Goal: Task Accomplishment & Management: Manage account settings

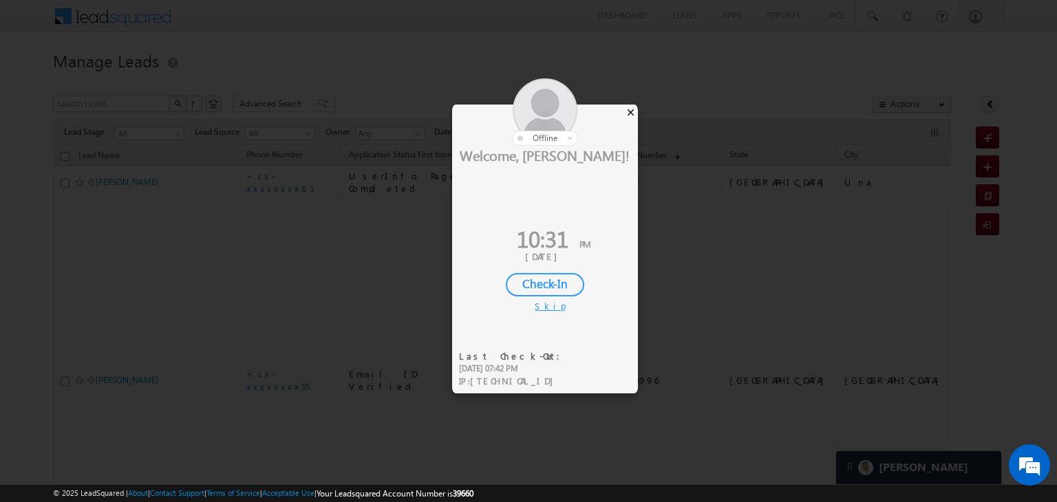
click at [627, 110] on div "×" at bounding box center [630, 112] width 14 height 15
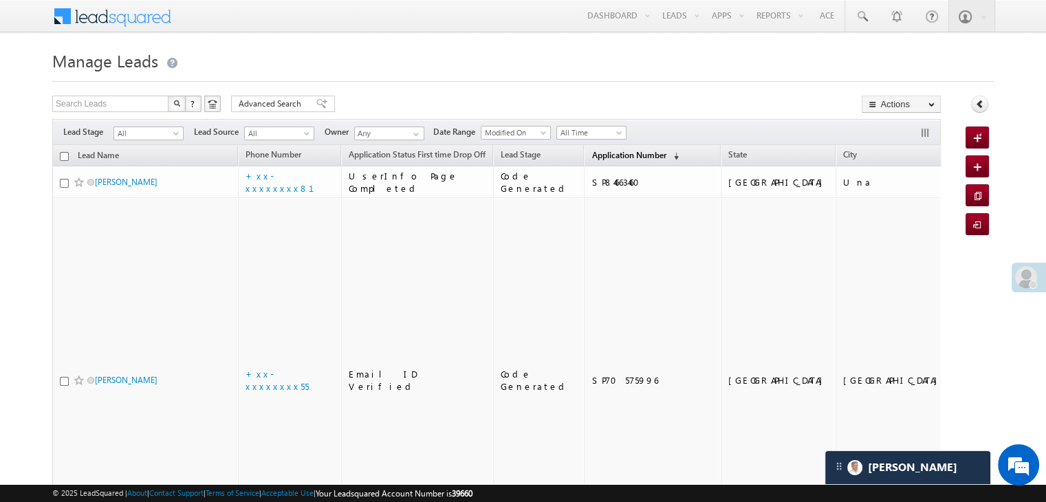
click at [592, 155] on span "Application Number" at bounding box center [629, 155] width 74 height 10
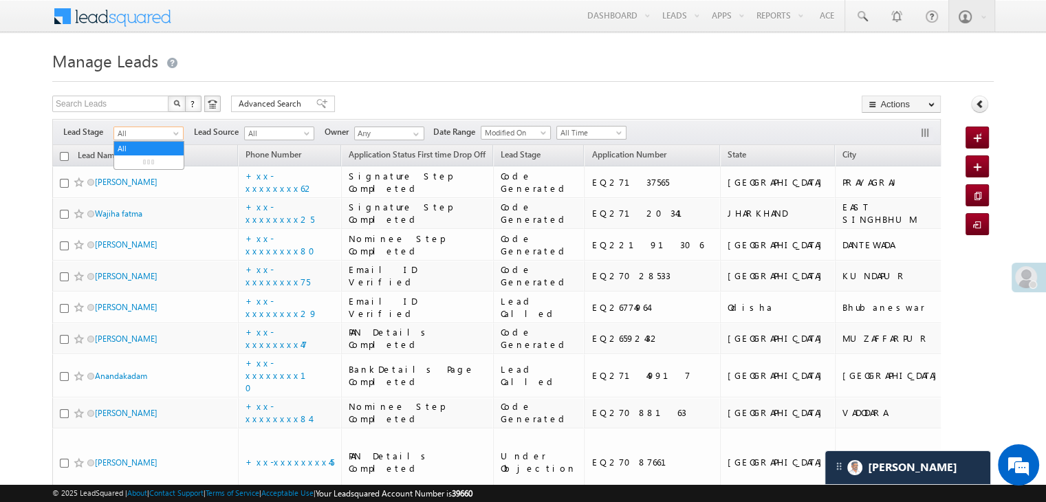
click at [176, 133] on span at bounding box center [177, 136] width 11 height 11
click at [153, 164] on link "Lead Generated" at bounding box center [148, 162] width 69 height 12
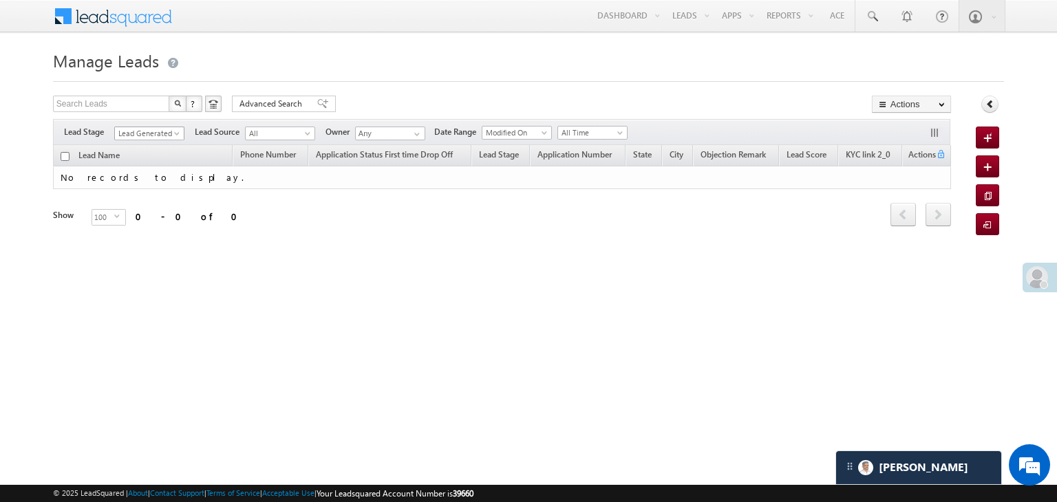
click at [161, 131] on span "Lead Generated" at bounding box center [147, 133] width 65 height 12
click at [146, 144] on link "All" at bounding box center [149, 148] width 69 height 12
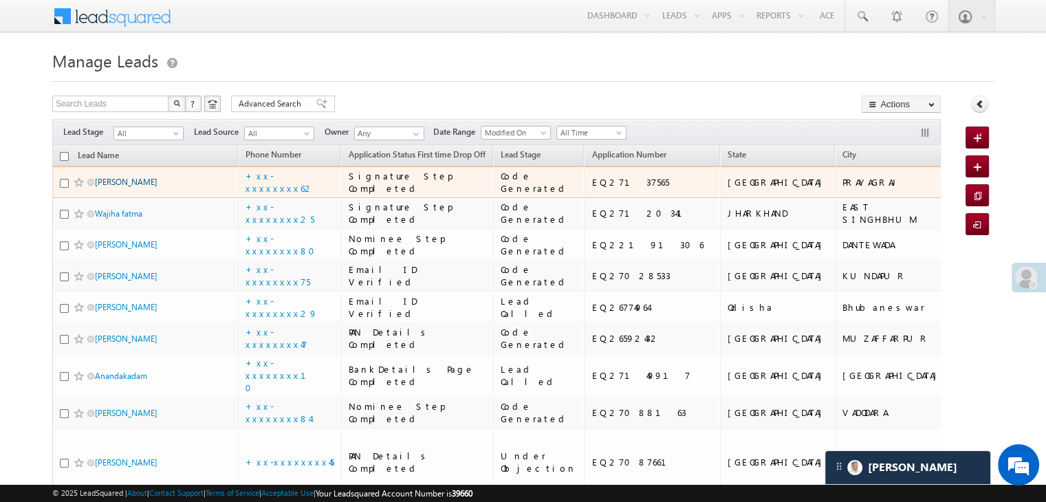
click at [134, 187] on link "Ashish Tiwari" at bounding box center [126, 182] width 63 height 10
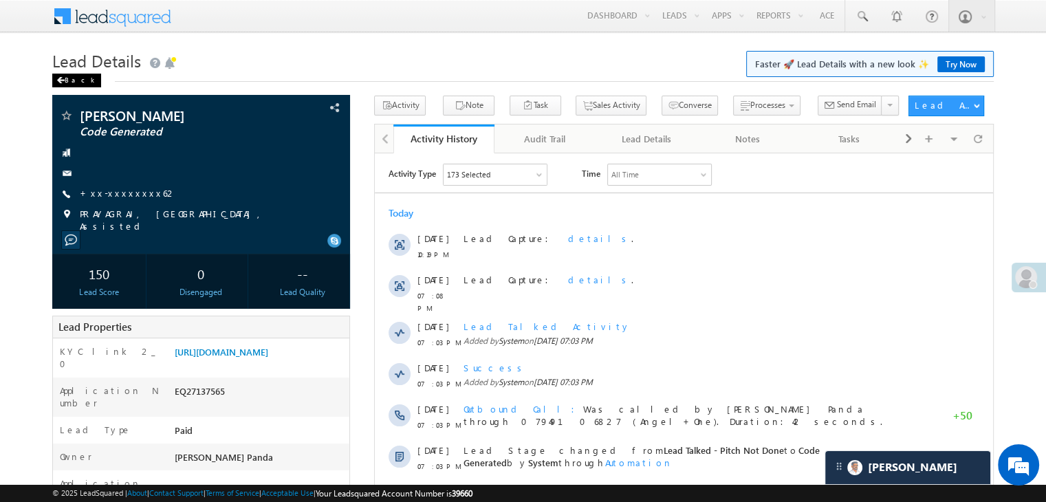
click at [64, 78] on span at bounding box center [60, 80] width 8 height 7
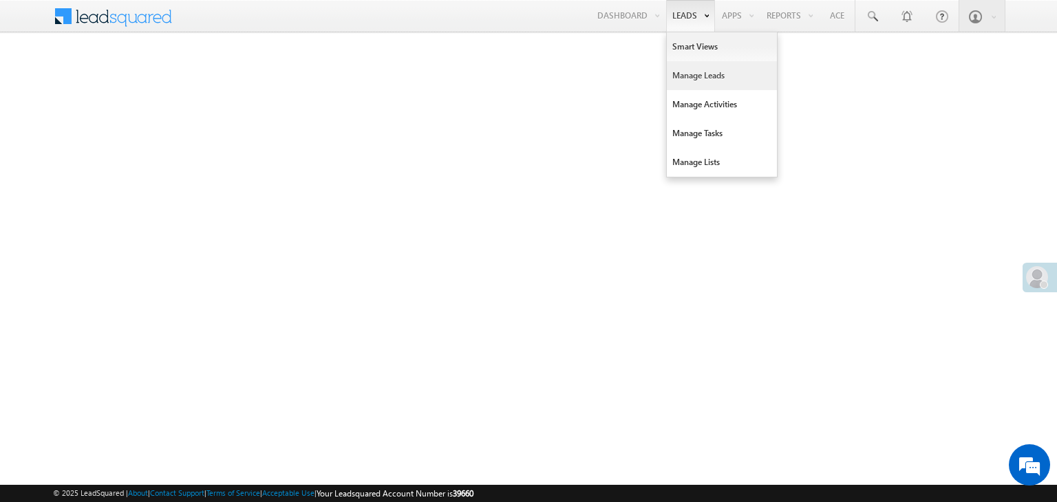
click at [687, 79] on link "Manage Leads" at bounding box center [722, 75] width 110 height 29
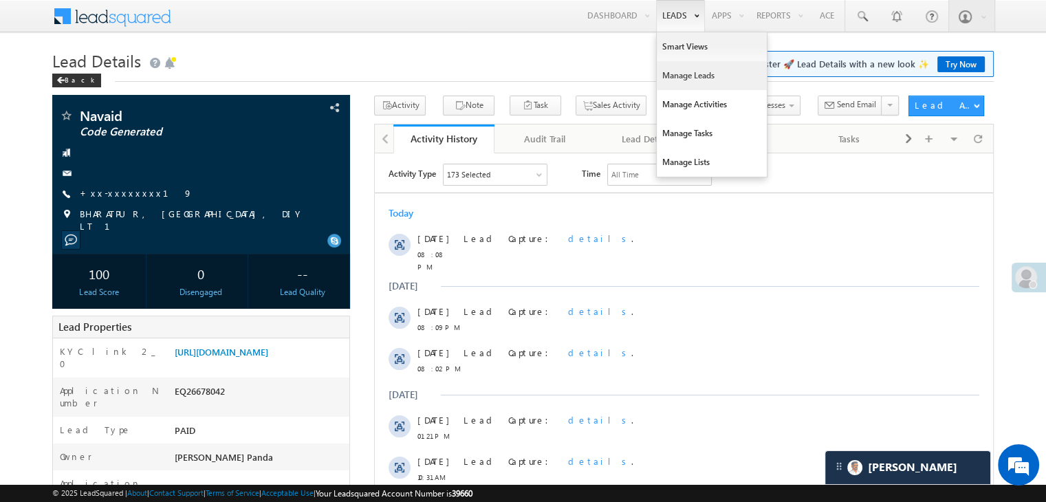
click at [677, 78] on link "Manage Leads" at bounding box center [712, 75] width 110 height 29
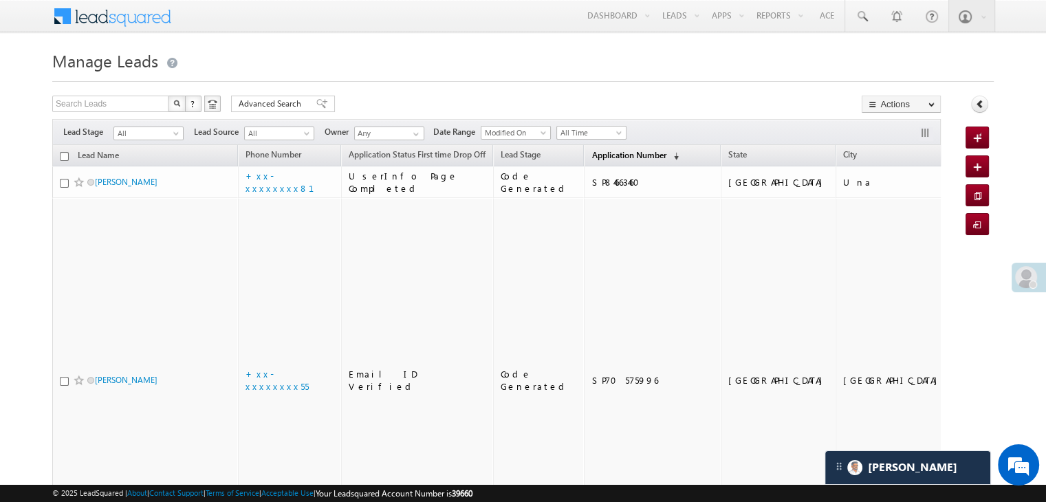
click at [612, 155] on span "Application Number" at bounding box center [629, 155] width 74 height 10
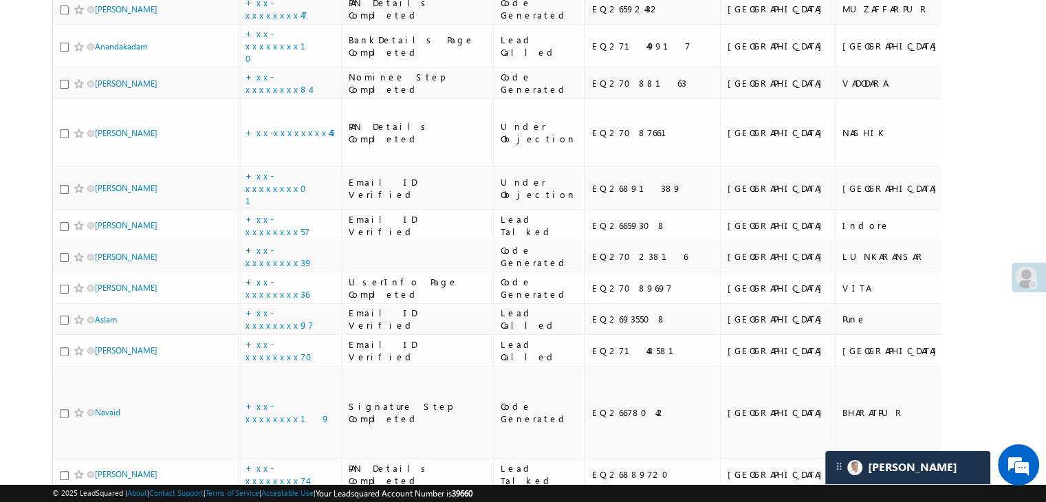
scroll to position [344, 0]
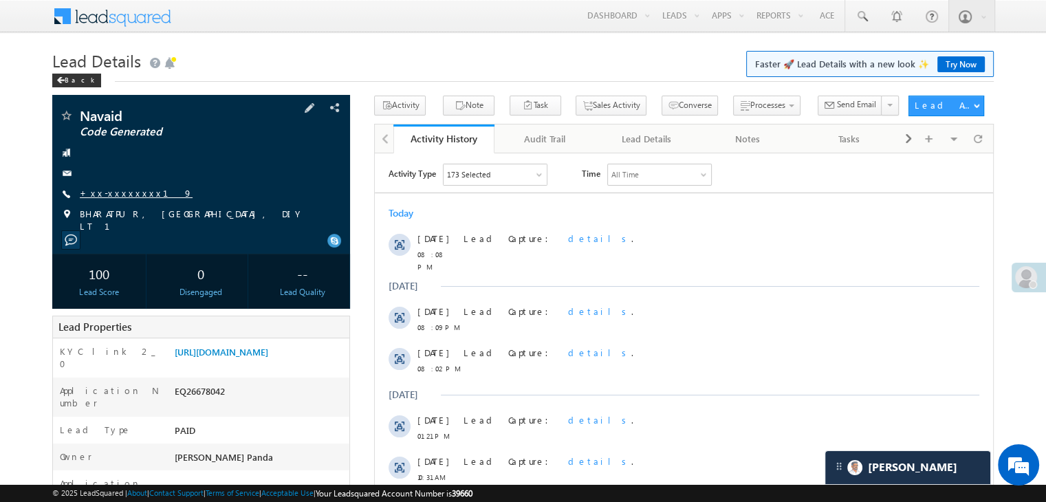
click at [112, 193] on link "+xx-xxxxxxxx19" at bounding box center [136, 193] width 113 height 12
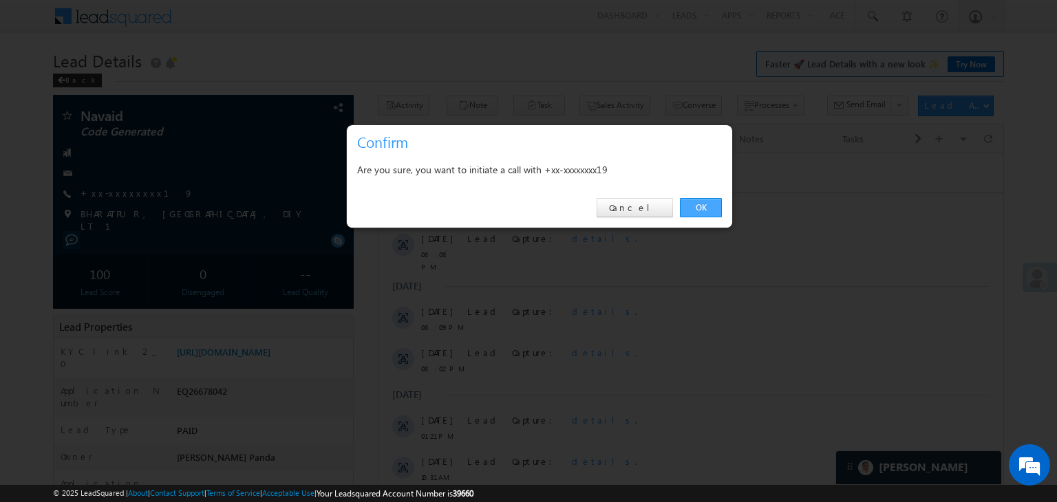
click at [699, 204] on link "OK" at bounding box center [701, 207] width 42 height 19
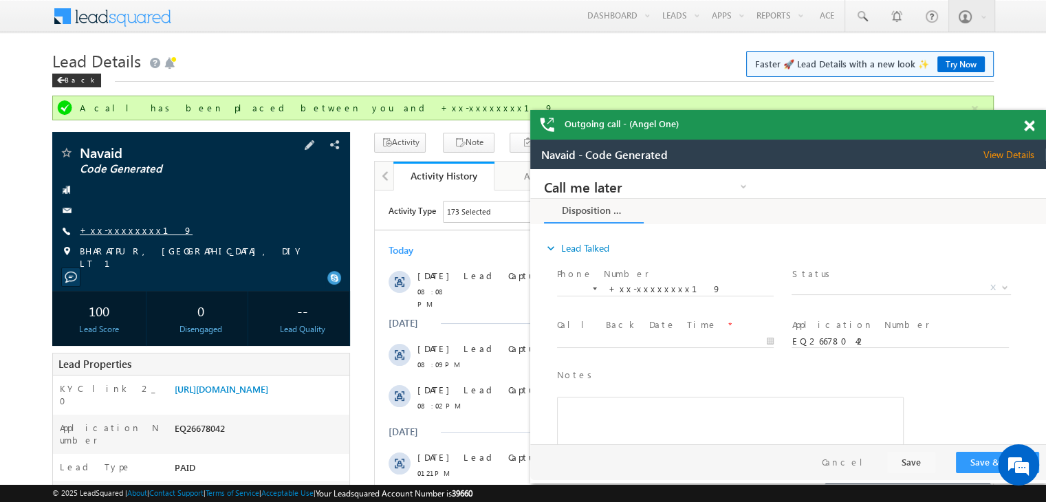
click at [116, 233] on link "+xx-xxxxxxxx19" at bounding box center [136, 230] width 113 height 12
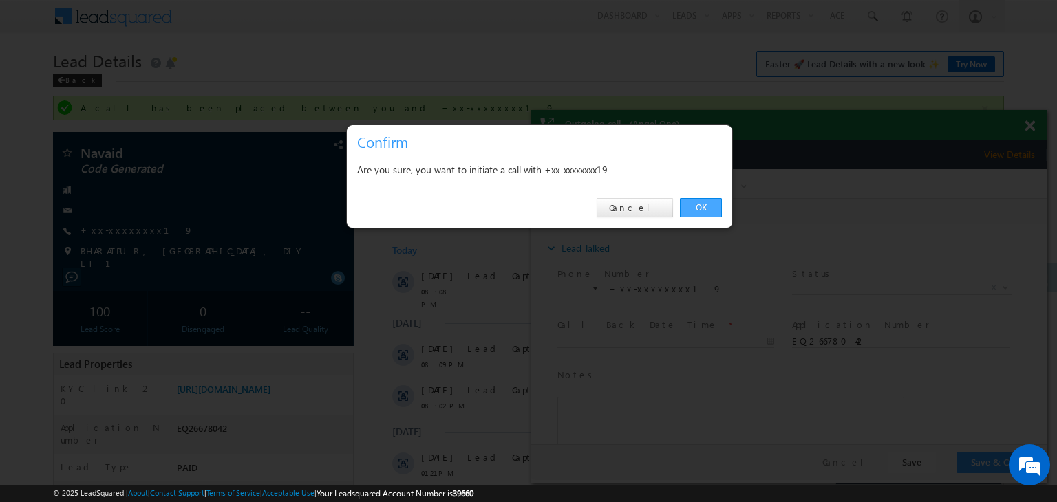
click at [711, 204] on link "OK" at bounding box center [701, 207] width 42 height 19
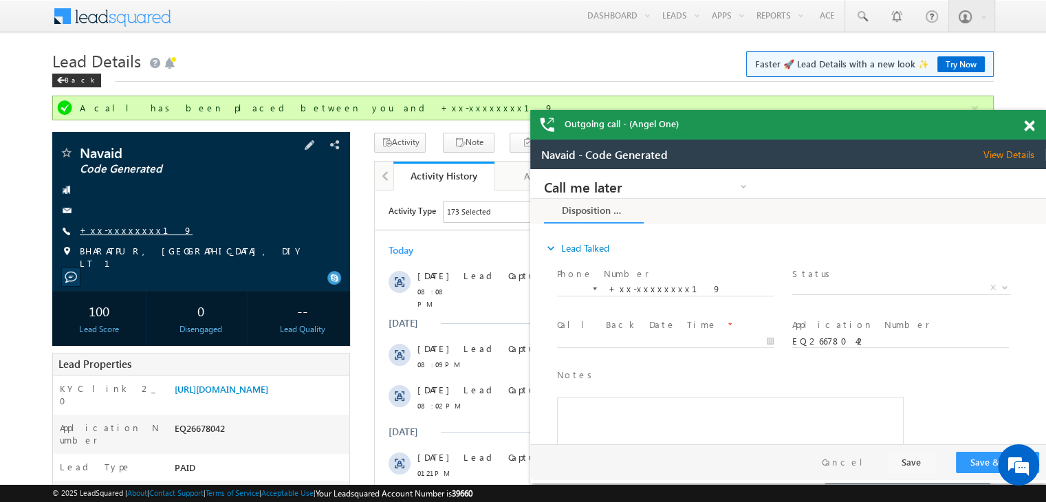
click at [121, 226] on link "+xx-xxxxxxxx19" at bounding box center [136, 230] width 113 height 12
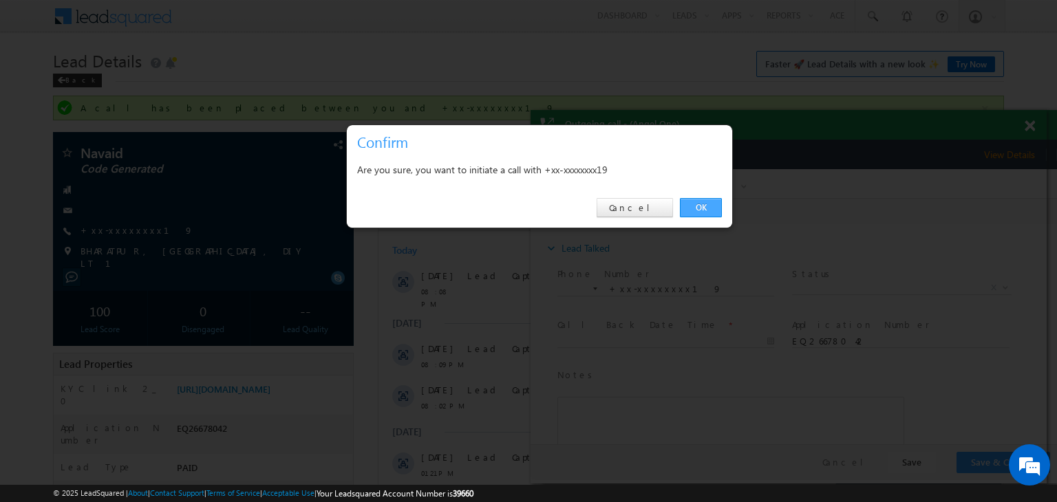
click at [695, 204] on link "OK" at bounding box center [701, 207] width 42 height 19
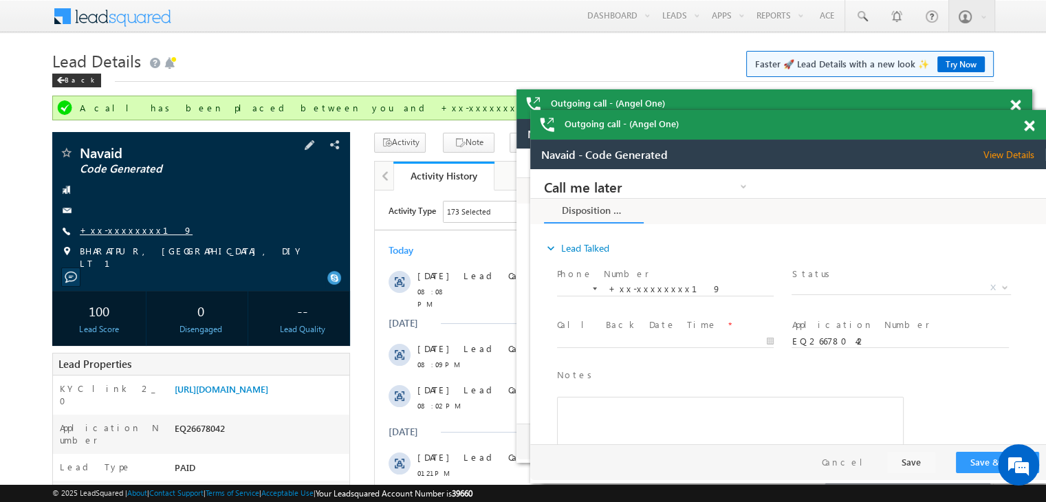
click at [109, 230] on link "+xx-xxxxxxxx19" at bounding box center [136, 230] width 113 height 12
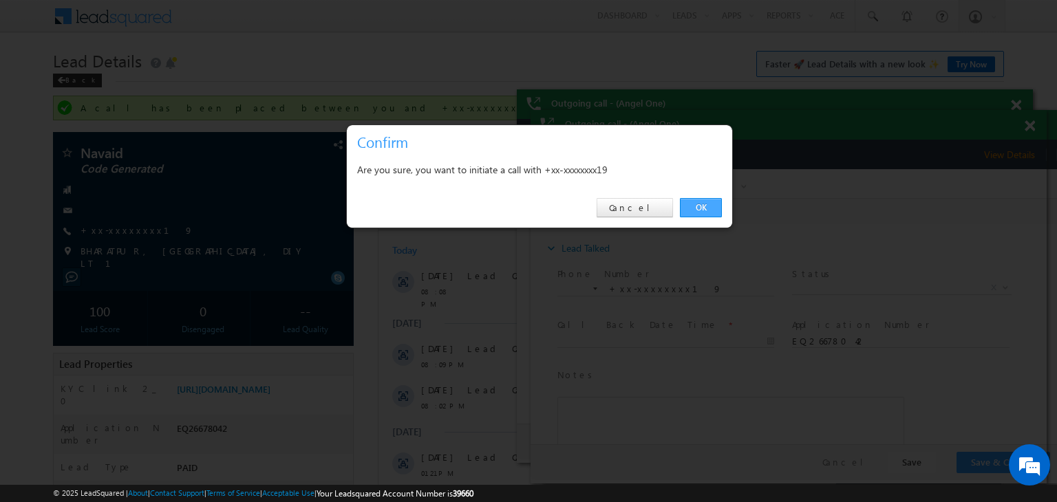
click at [695, 208] on link "OK" at bounding box center [701, 207] width 42 height 19
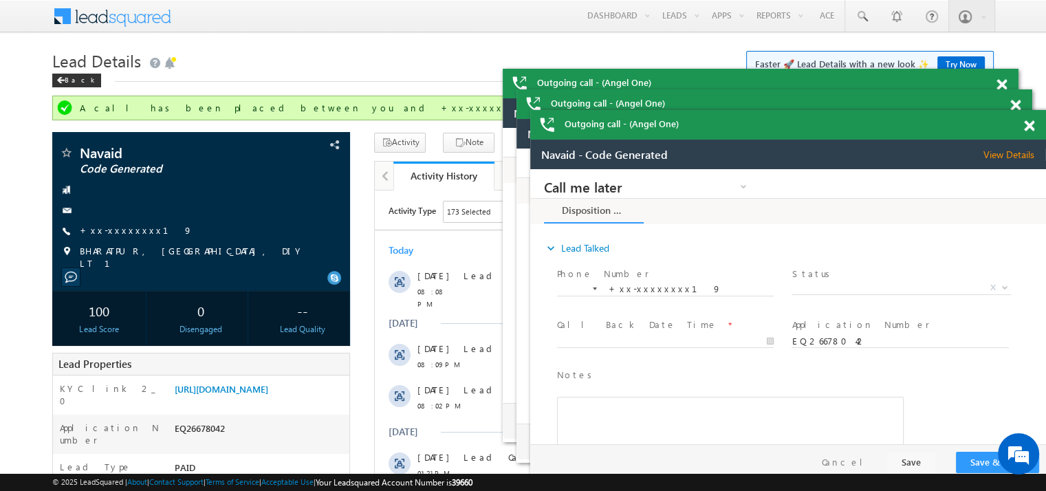
click at [1007, 91] on span at bounding box center [1002, 85] width 10 height 12
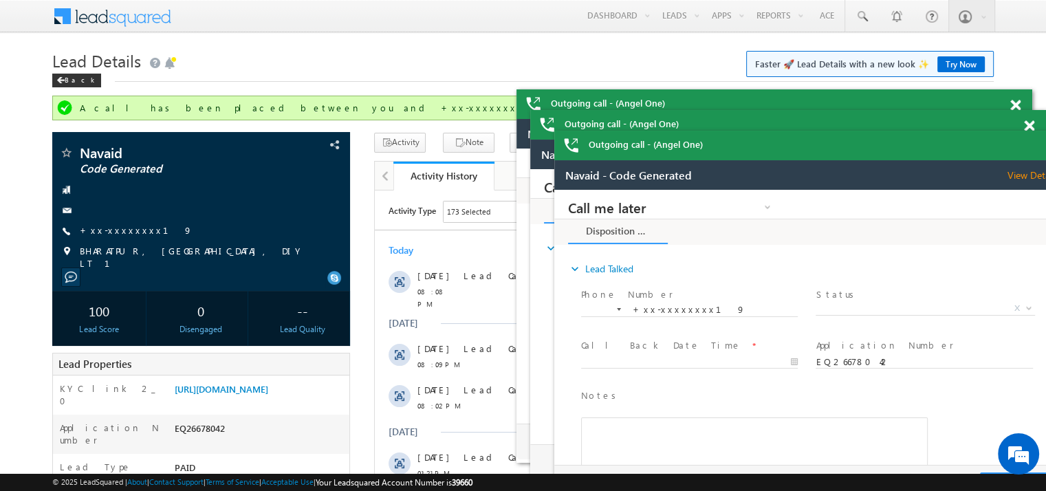
click at [1021, 111] on span at bounding box center [1016, 106] width 10 height 12
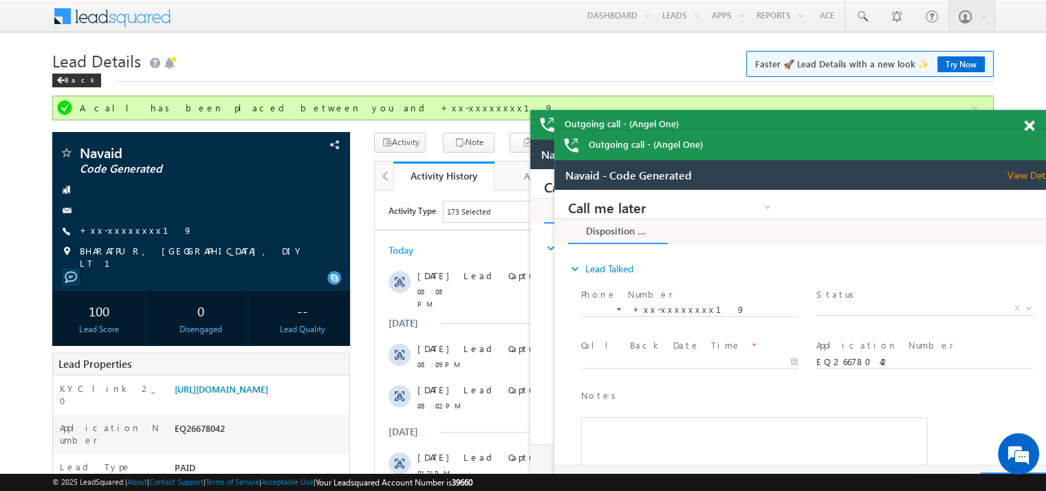
click at [1025, 122] on span at bounding box center [1029, 126] width 10 height 12
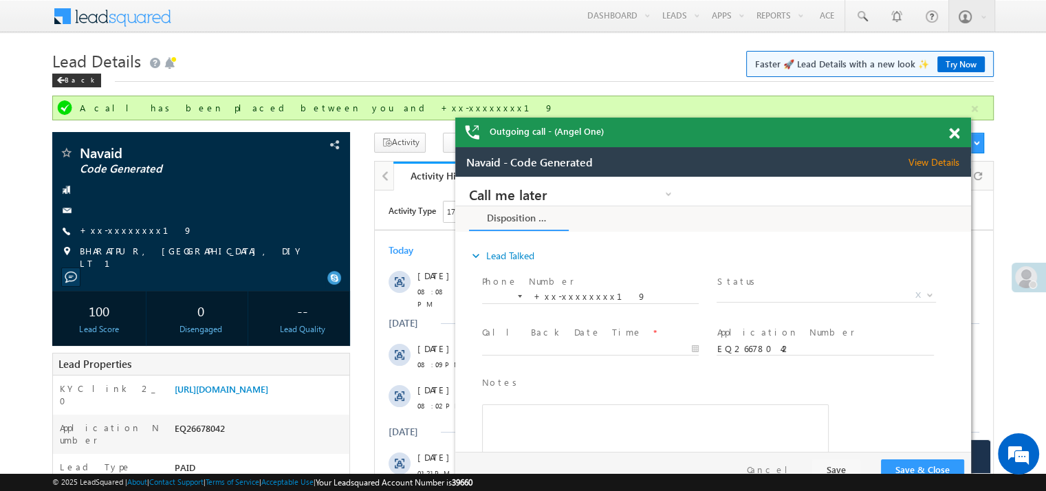
drag, startPoint x: 1029, startPoint y: 147, endPoint x: 933, endPoint y: 133, distance: 96.7
click at [930, 133] on div "Outgoing call - (Angel One)" at bounding box center [713, 133] width 516 height 30
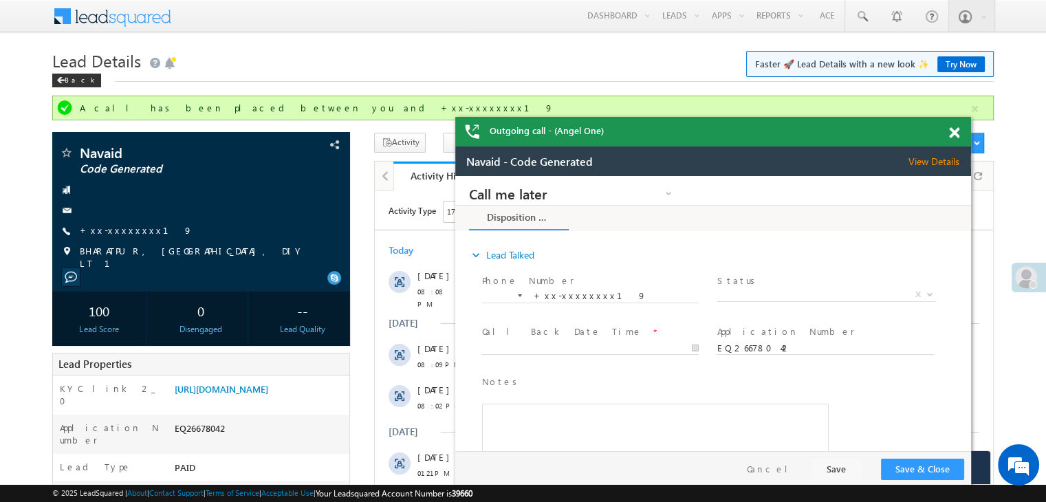
click at [954, 134] on span at bounding box center [954, 133] width 10 height 12
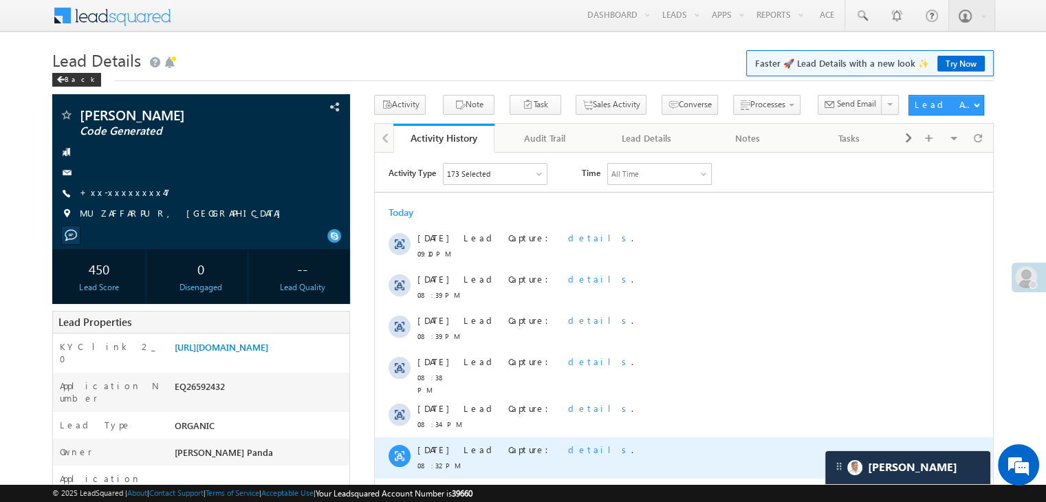
scroll to position [275, 0]
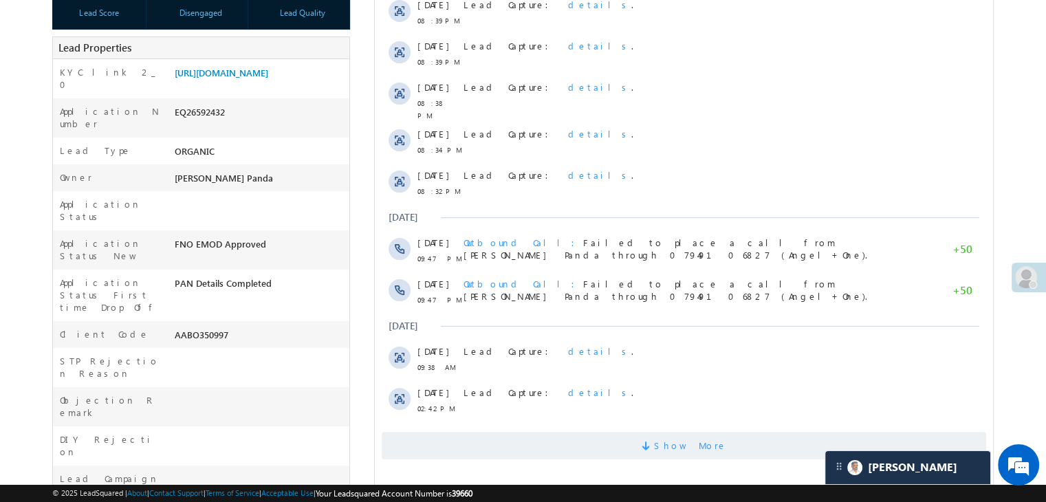
click at [682, 437] on span "Show More" at bounding box center [690, 446] width 73 height 28
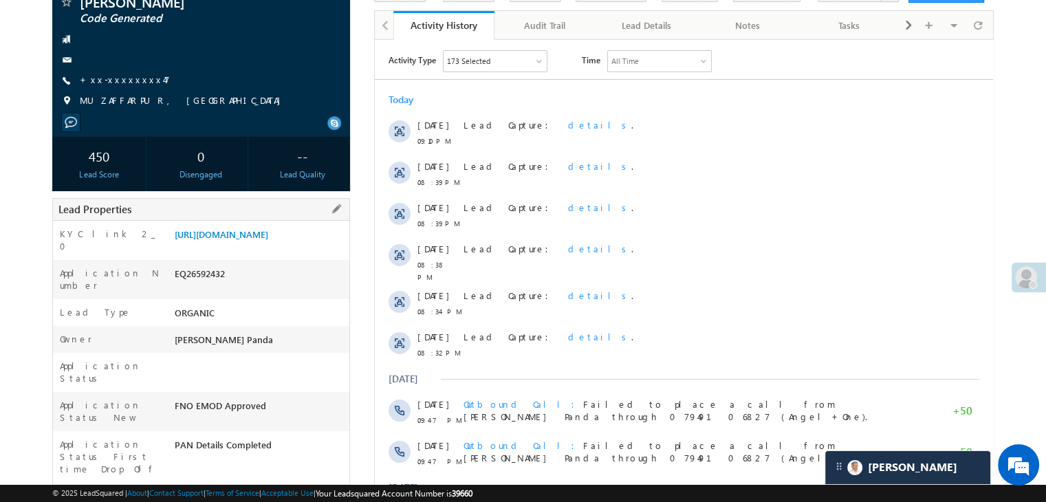
scroll to position [0, 0]
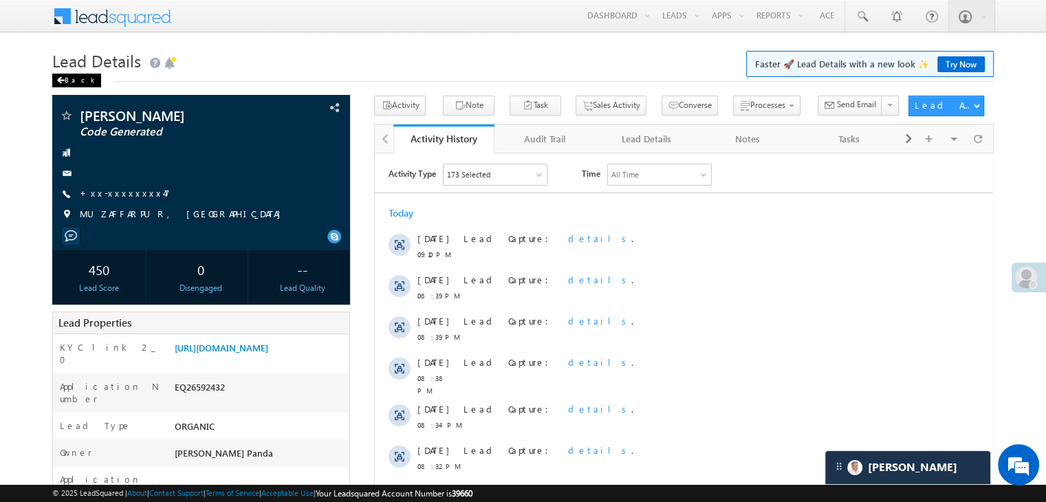
click at [69, 78] on div "Back" at bounding box center [76, 81] width 49 height 14
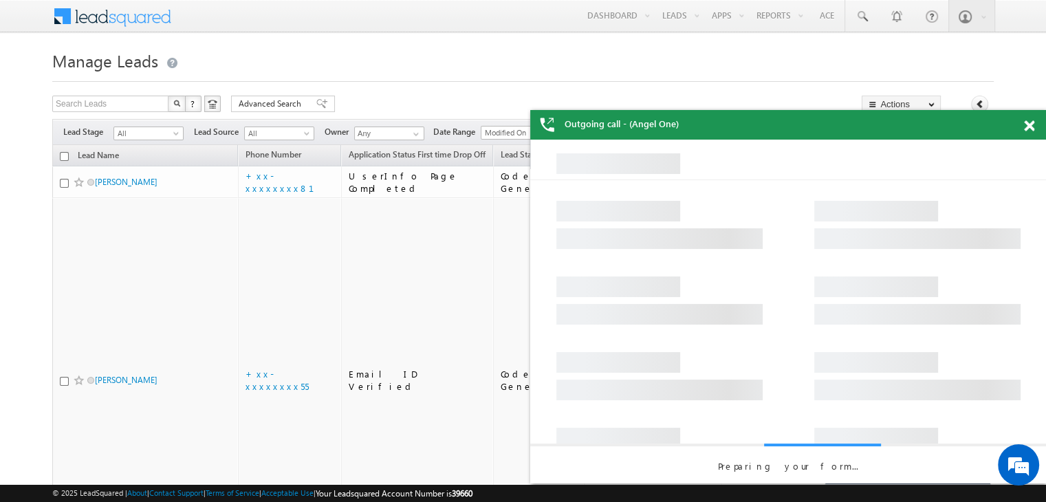
click at [1033, 130] on span at bounding box center [1029, 126] width 10 height 12
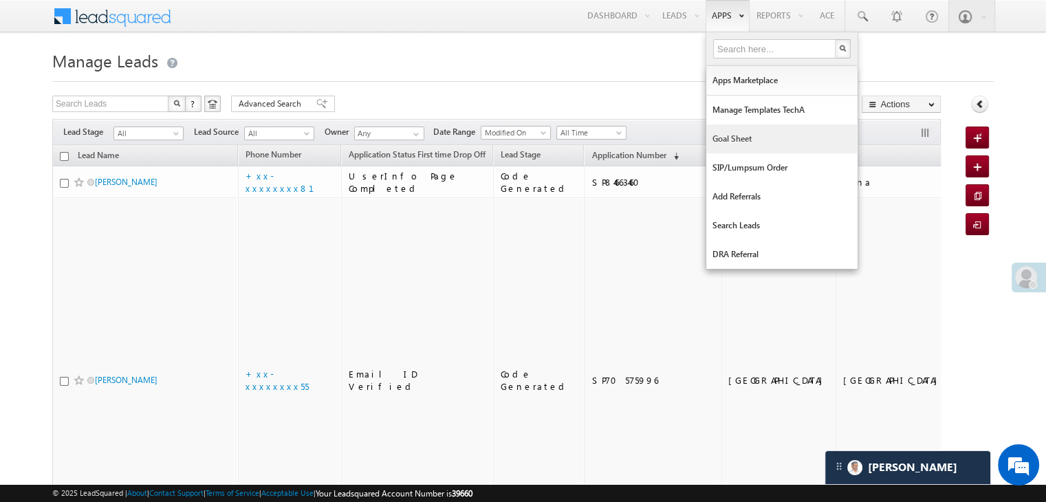
click at [726, 143] on link "Goal Sheet" at bounding box center [781, 139] width 151 height 29
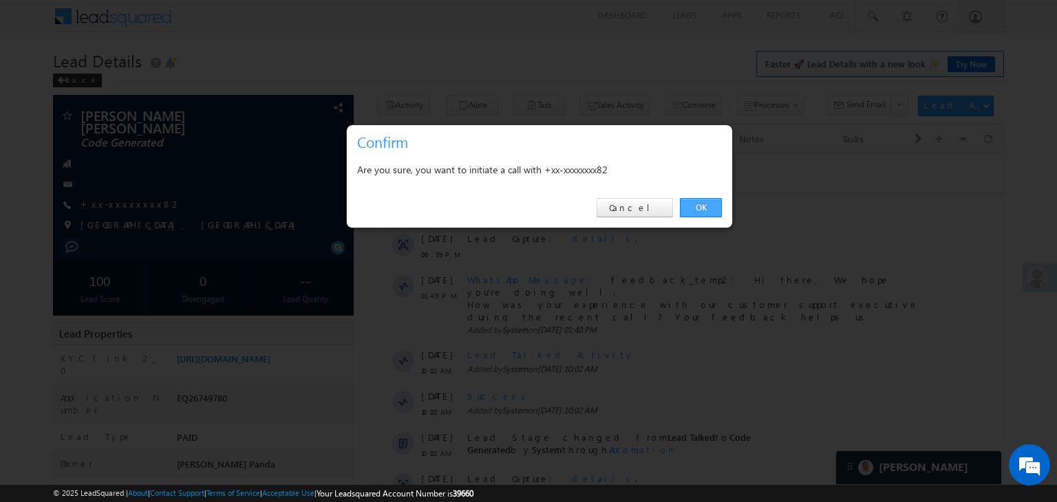
click at [702, 206] on link "OK" at bounding box center [701, 207] width 42 height 19
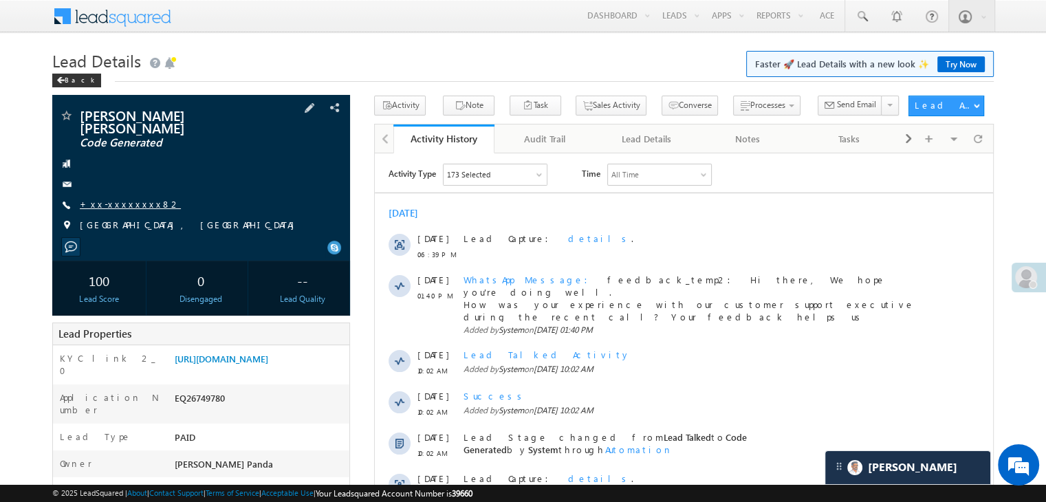
click at [121, 198] on link "+xx-xxxxxxxx82" at bounding box center [130, 204] width 101 height 12
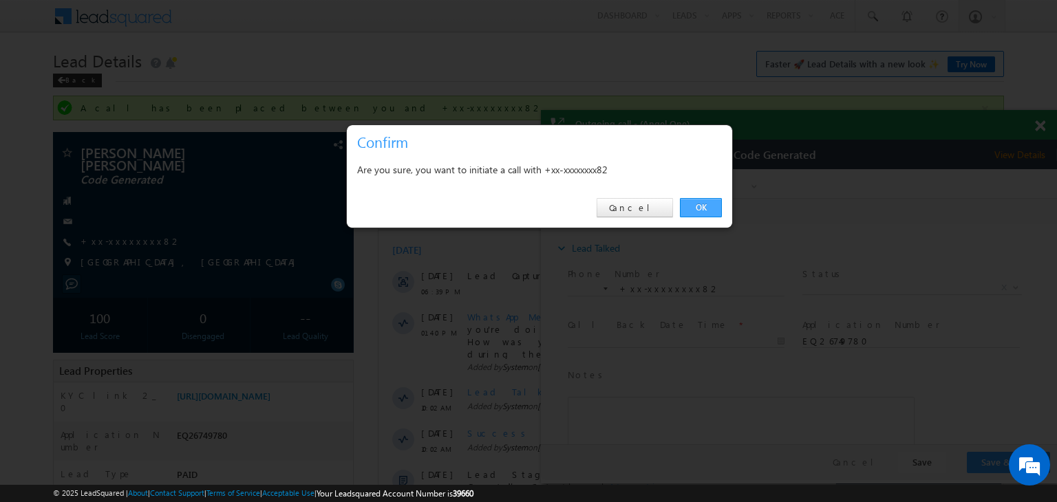
click at [703, 208] on link "OK" at bounding box center [701, 207] width 42 height 19
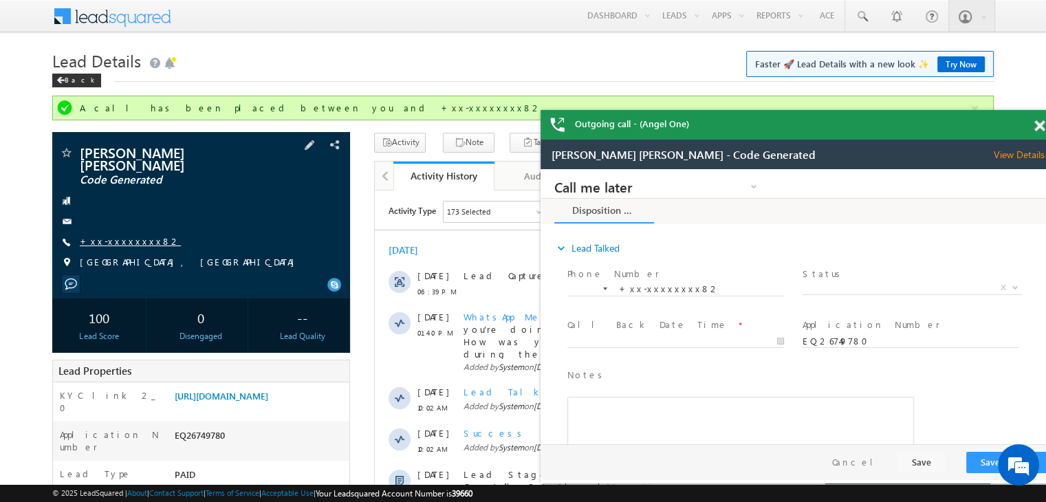
click at [111, 235] on link "+xx-xxxxxxxx82" at bounding box center [130, 241] width 101 height 12
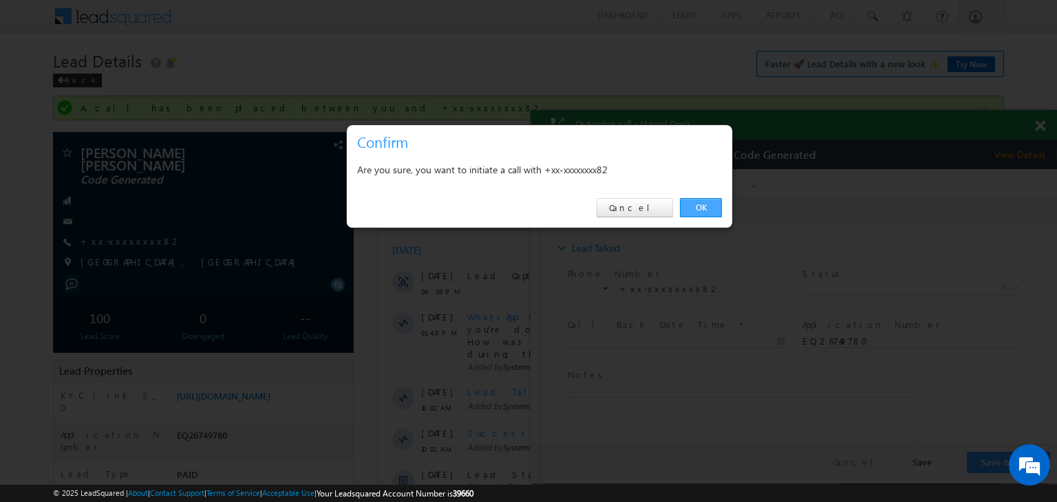
click at [705, 209] on link "OK" at bounding box center [701, 207] width 42 height 19
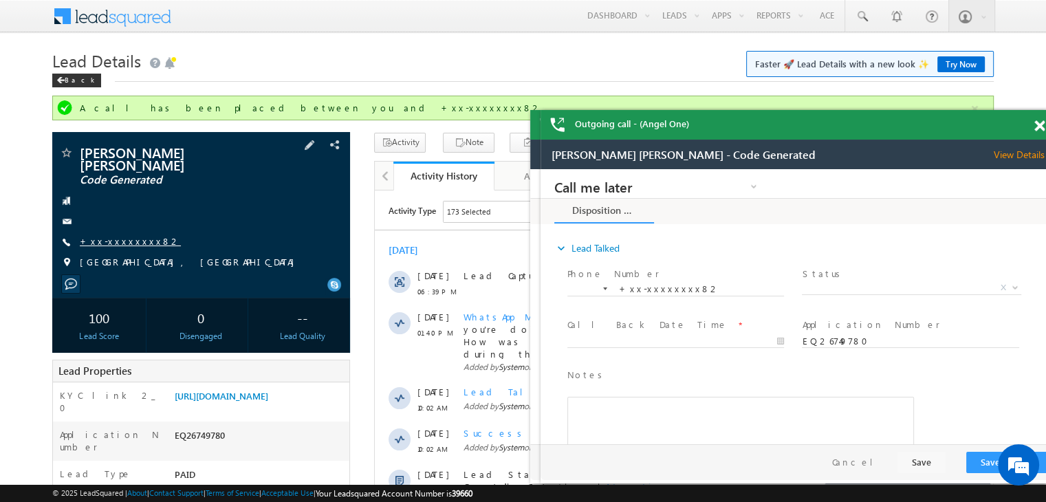
click at [107, 235] on link "+xx-xxxxxxxx82" at bounding box center [130, 241] width 101 height 12
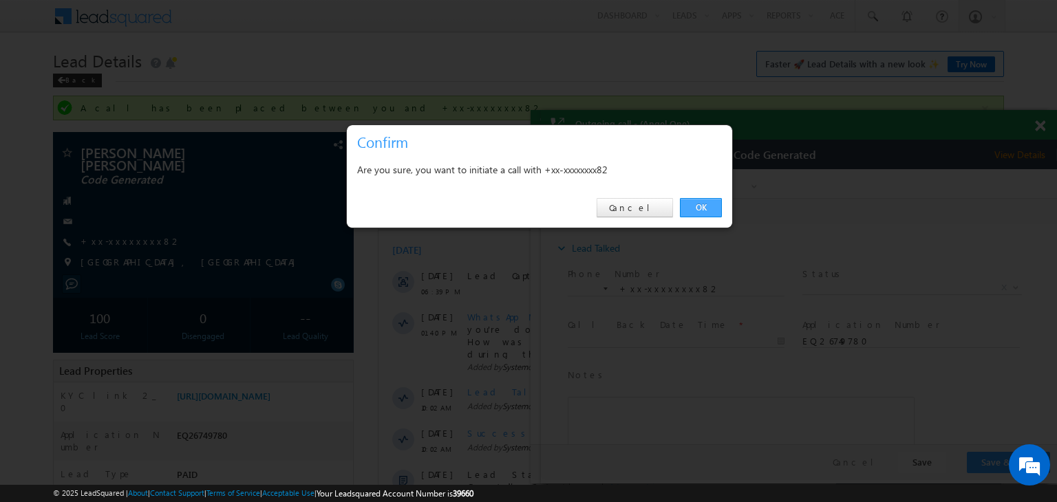
click at [695, 210] on link "OK" at bounding box center [701, 207] width 42 height 19
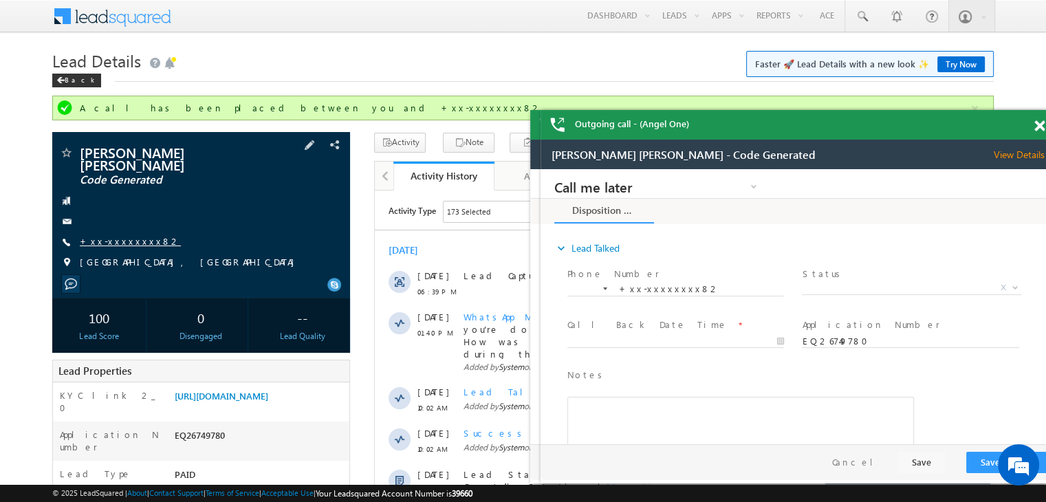
click at [107, 235] on link "+xx-xxxxxxxx82" at bounding box center [130, 241] width 101 height 12
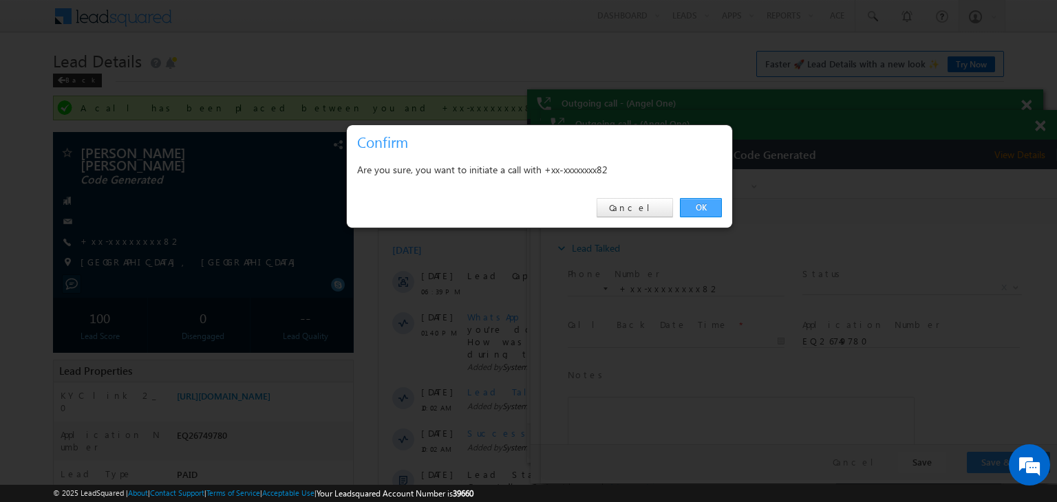
click at [700, 207] on link "OK" at bounding box center [701, 207] width 42 height 19
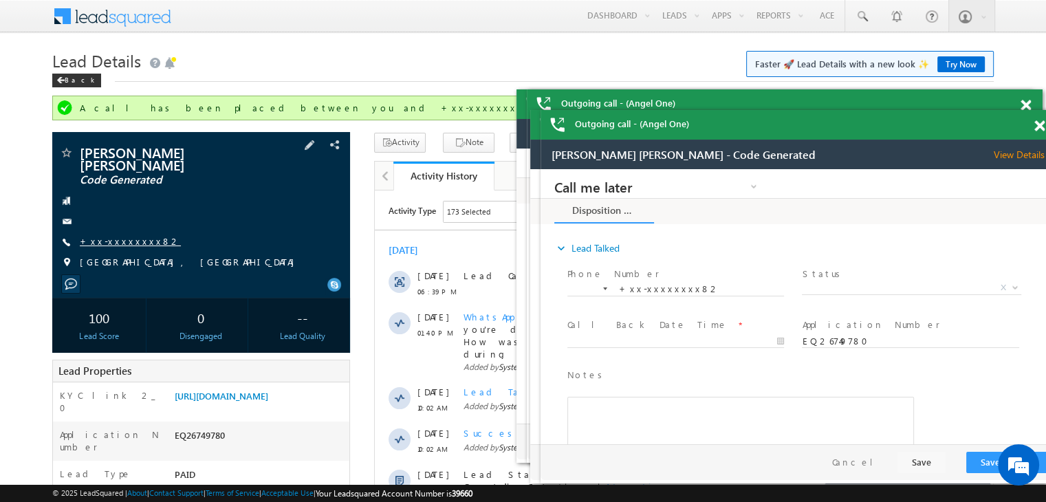
click at [107, 235] on link "+xx-xxxxxxxx82" at bounding box center [130, 241] width 101 height 12
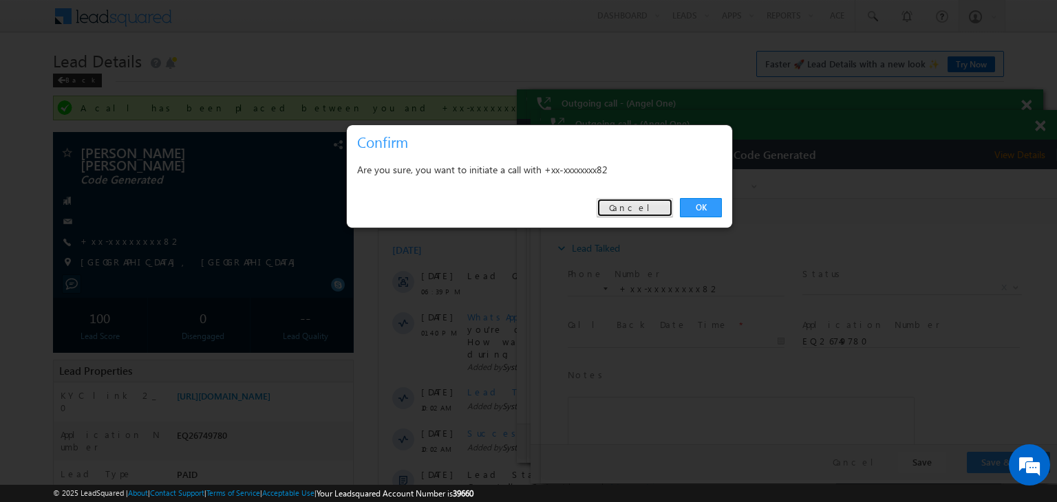
click at [638, 211] on link "Cancel" at bounding box center [634, 207] width 76 height 19
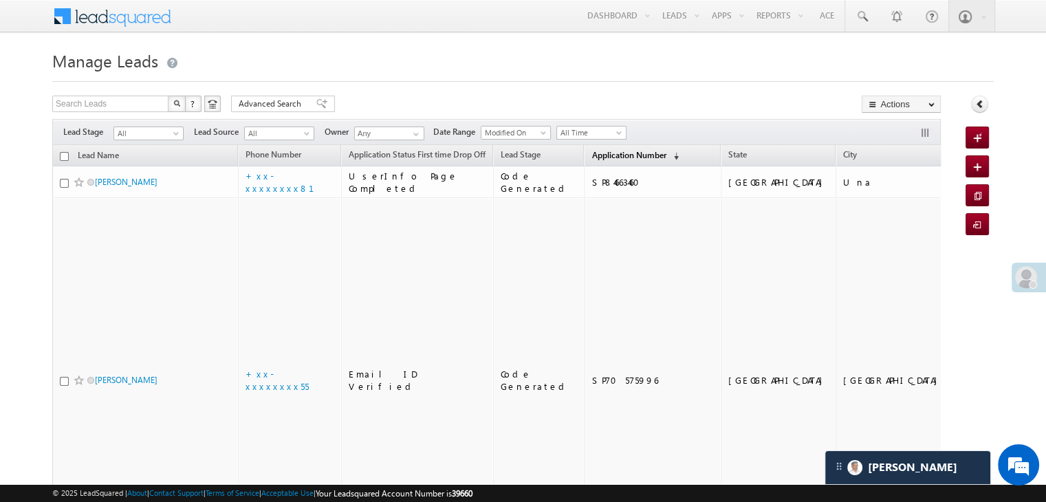
click at [607, 155] on span "Application Number" at bounding box center [629, 155] width 74 height 10
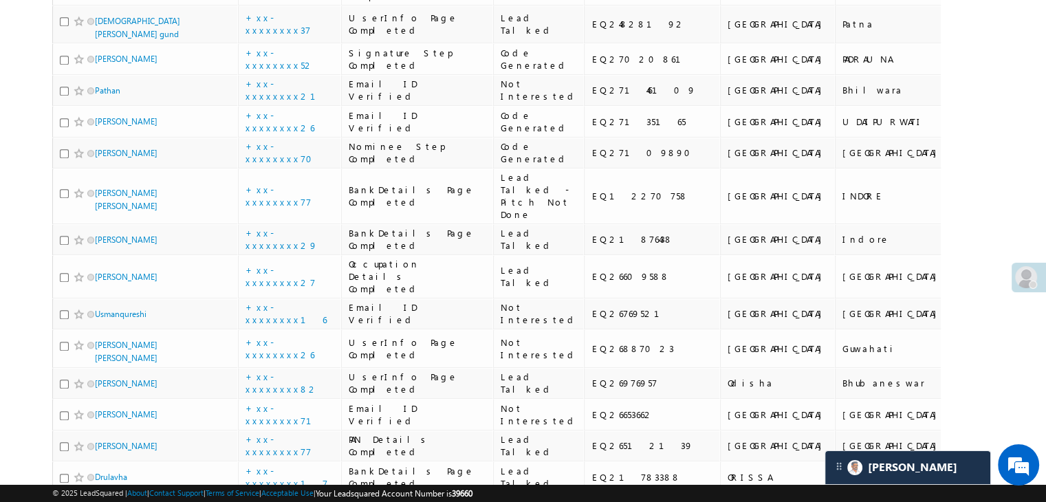
scroll to position [963, 0]
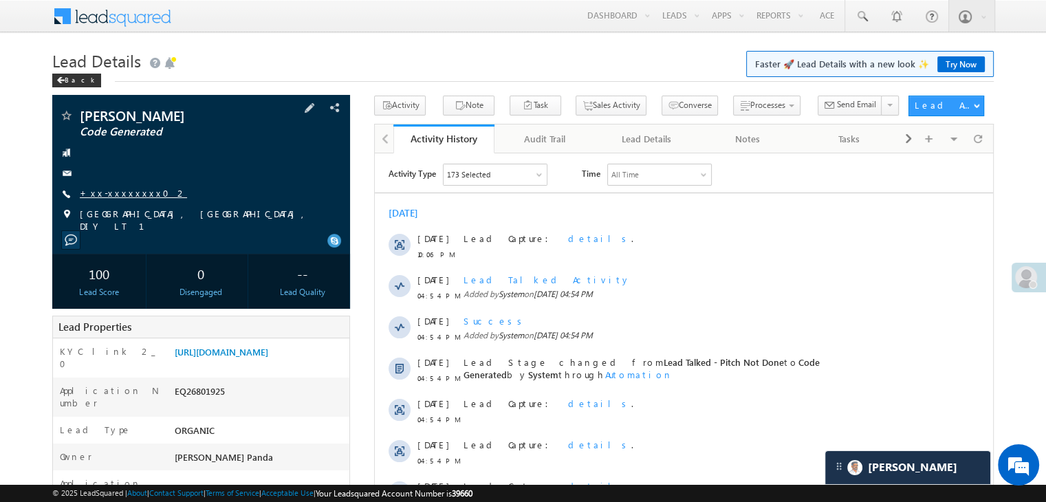
click at [122, 196] on link "+xx-xxxxxxxx02" at bounding box center [133, 193] width 107 height 12
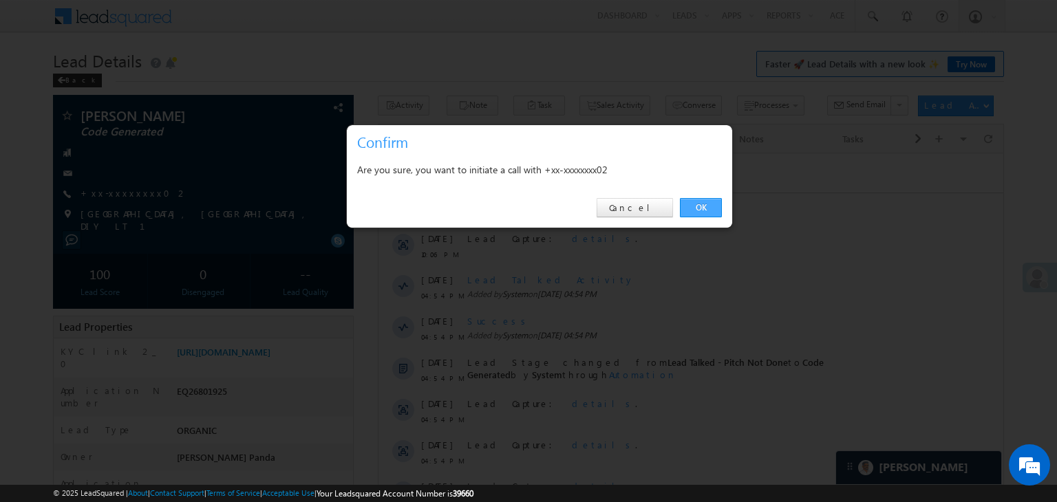
click at [701, 199] on link "OK" at bounding box center [701, 207] width 42 height 19
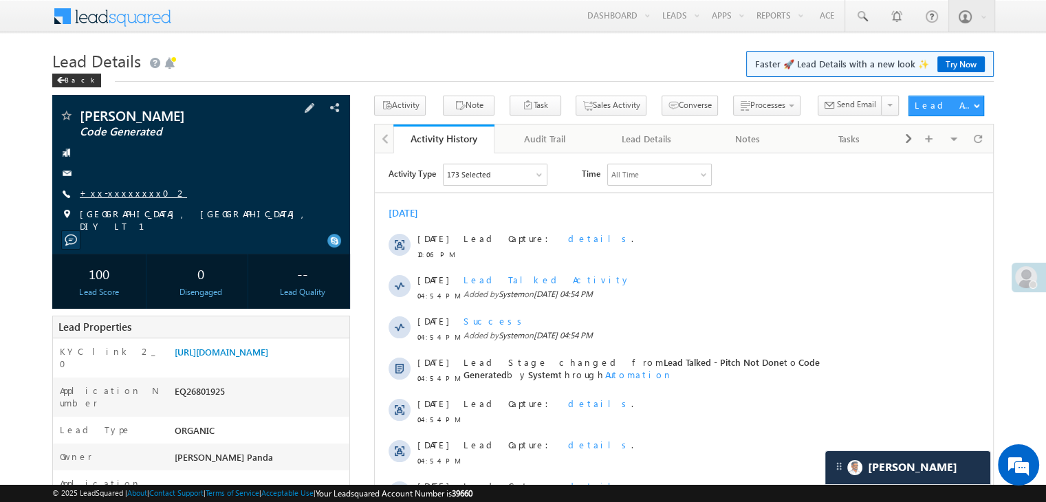
click at [127, 191] on link "+xx-xxxxxxxx02" at bounding box center [133, 193] width 107 height 12
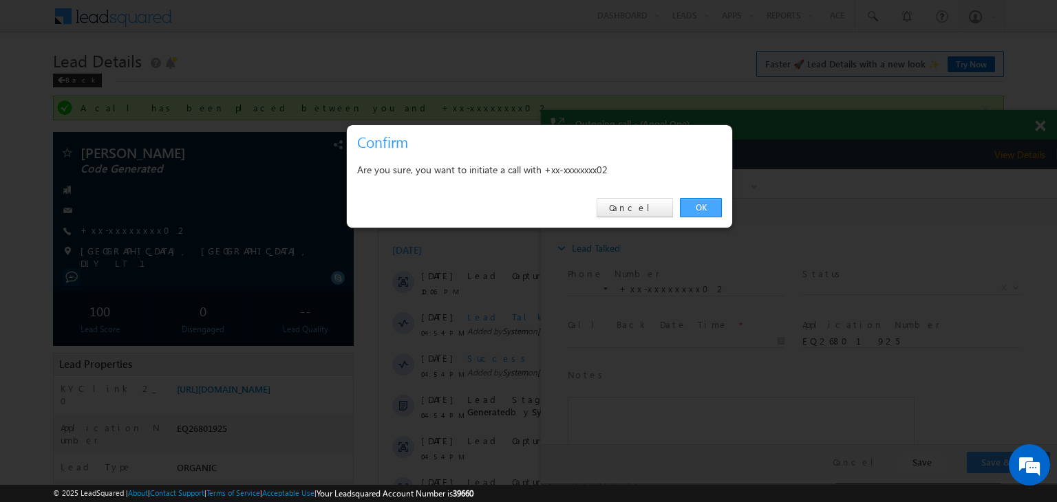
click at [692, 210] on link "OK" at bounding box center [701, 207] width 42 height 19
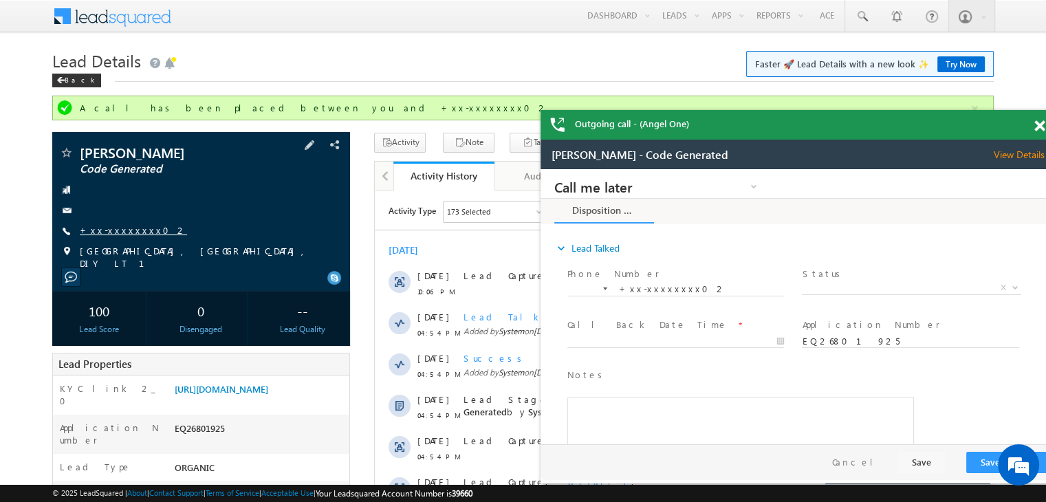
click at [116, 230] on link "+xx-xxxxxxxx02" at bounding box center [133, 230] width 107 height 12
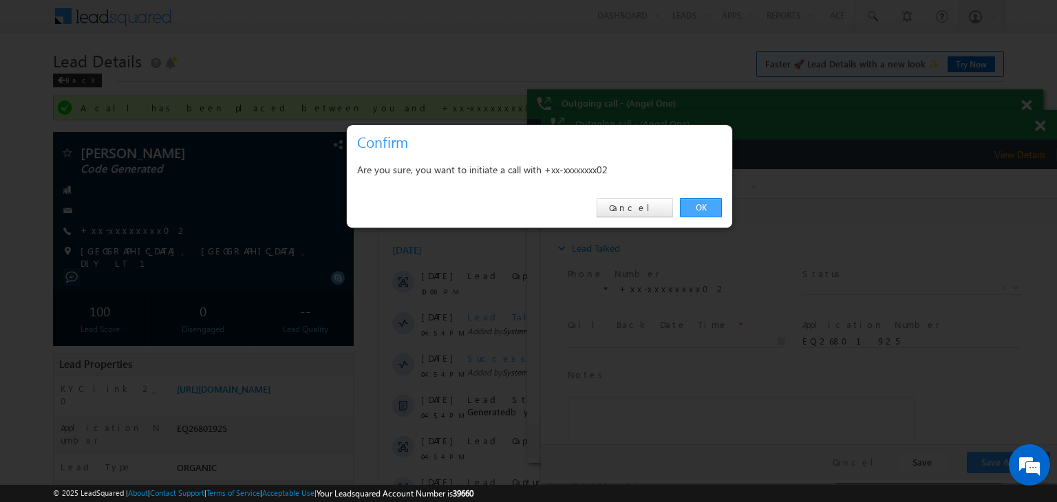
click at [699, 206] on link "OK" at bounding box center [701, 207] width 42 height 19
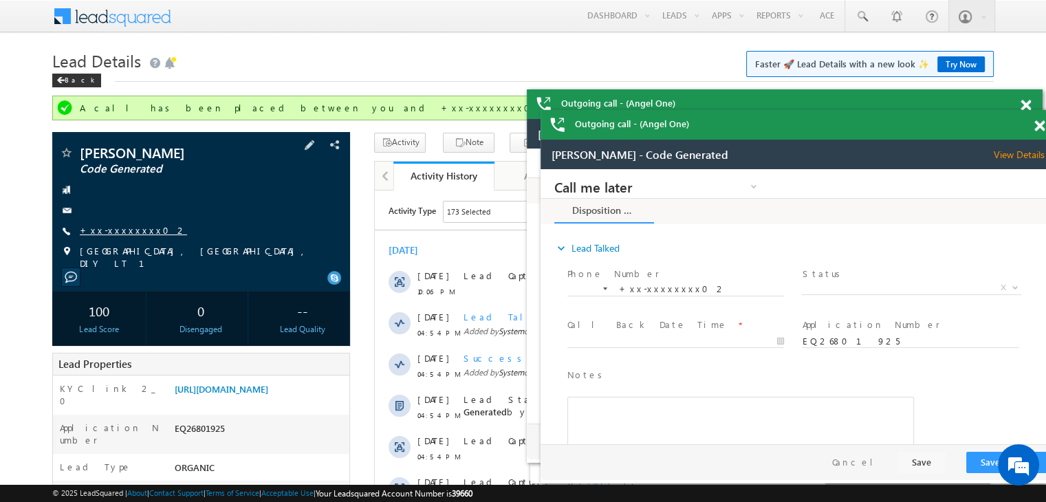
click at [121, 231] on link "+xx-xxxxxxxx02" at bounding box center [133, 230] width 107 height 12
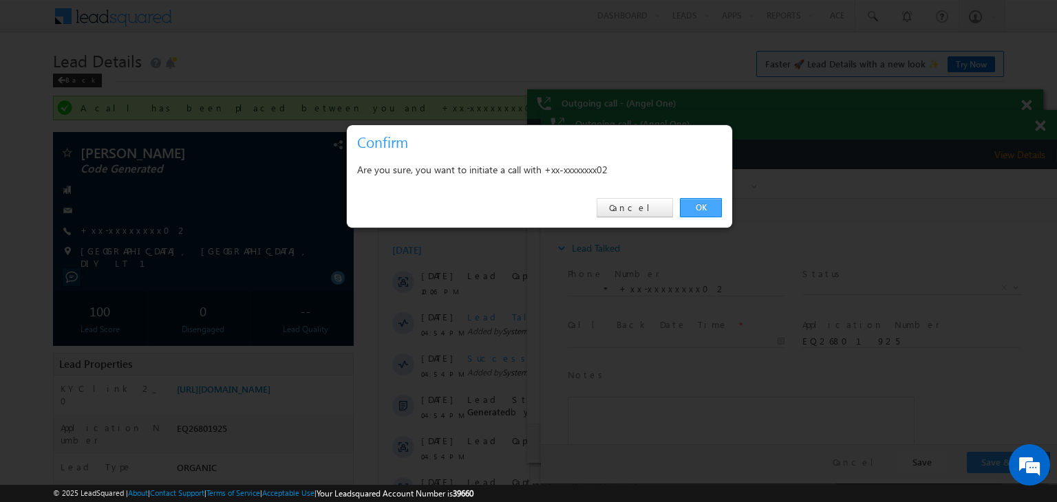
click at [704, 213] on link "OK" at bounding box center [701, 207] width 42 height 19
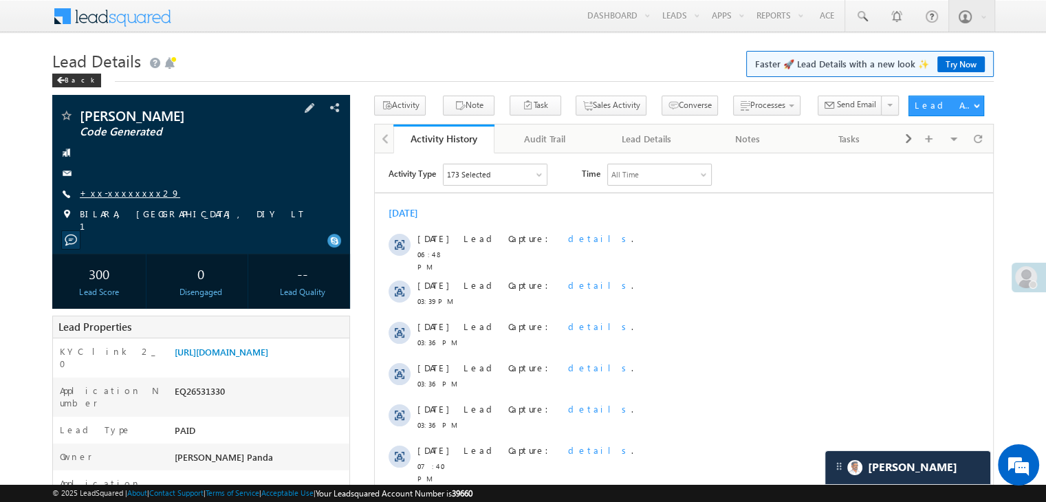
click at [125, 193] on link "+xx-xxxxxxxx29" at bounding box center [130, 193] width 100 height 12
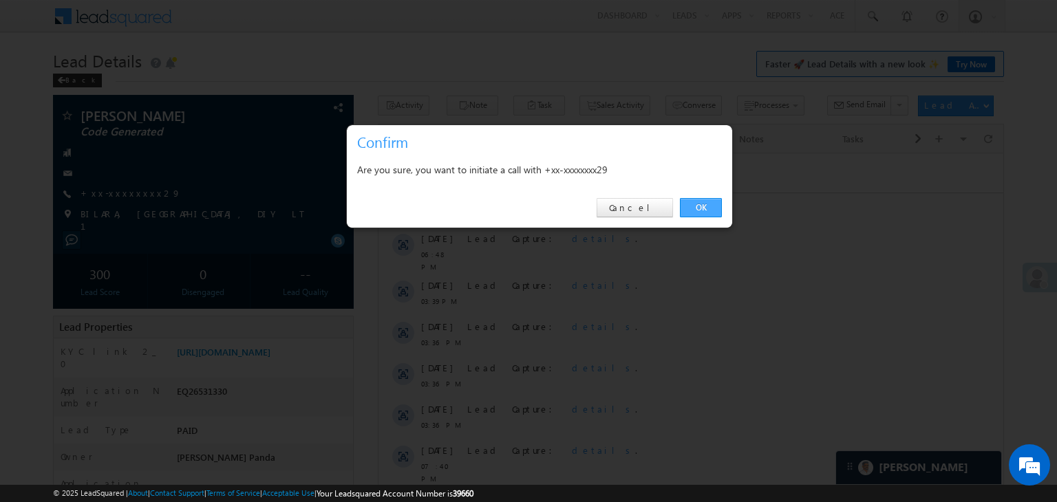
click at [697, 208] on link "OK" at bounding box center [701, 207] width 42 height 19
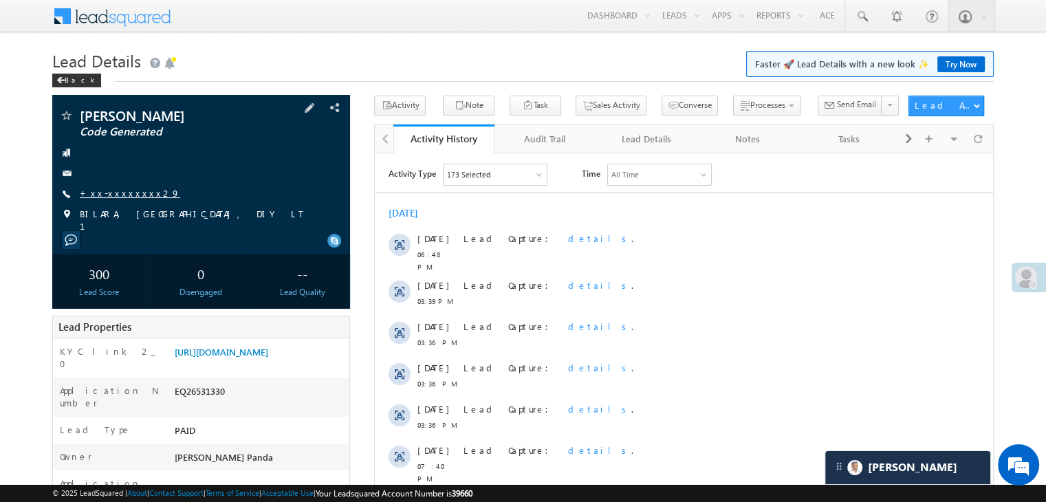
click at [109, 189] on link "+xx-xxxxxxxx29" at bounding box center [130, 193] width 100 height 12
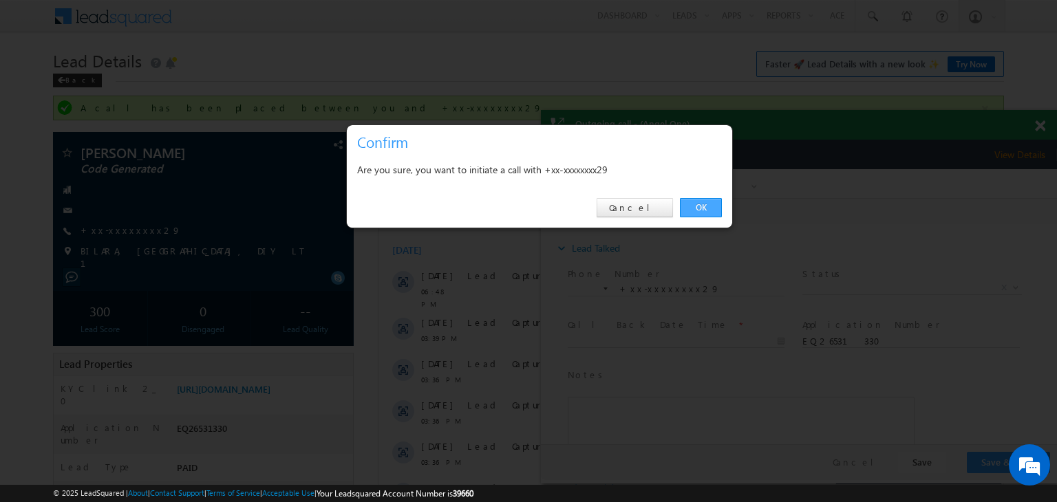
drag, startPoint x: 707, startPoint y: 207, endPoint x: 164, endPoint y: 36, distance: 569.1
click at [707, 207] on link "OK" at bounding box center [701, 207] width 42 height 19
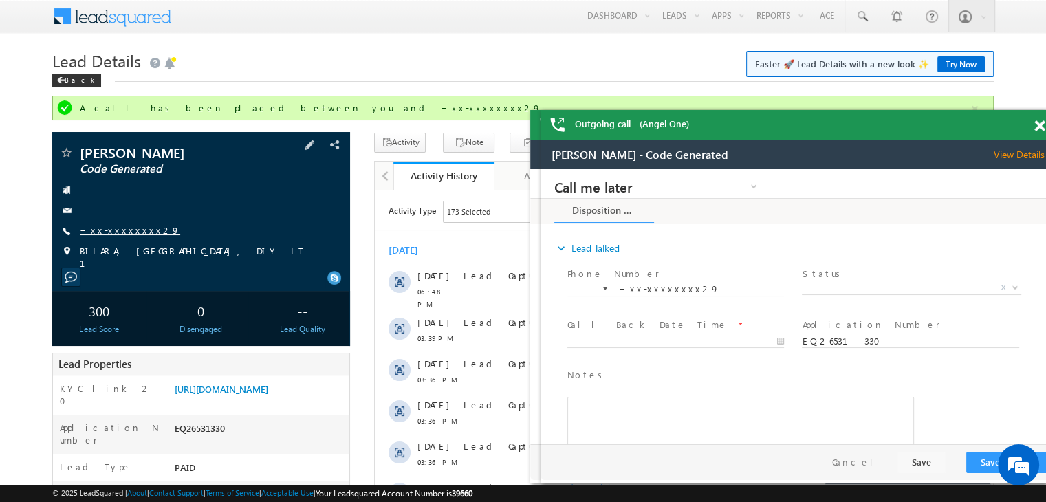
click at [111, 229] on link "+xx-xxxxxxxx29" at bounding box center [130, 230] width 100 height 12
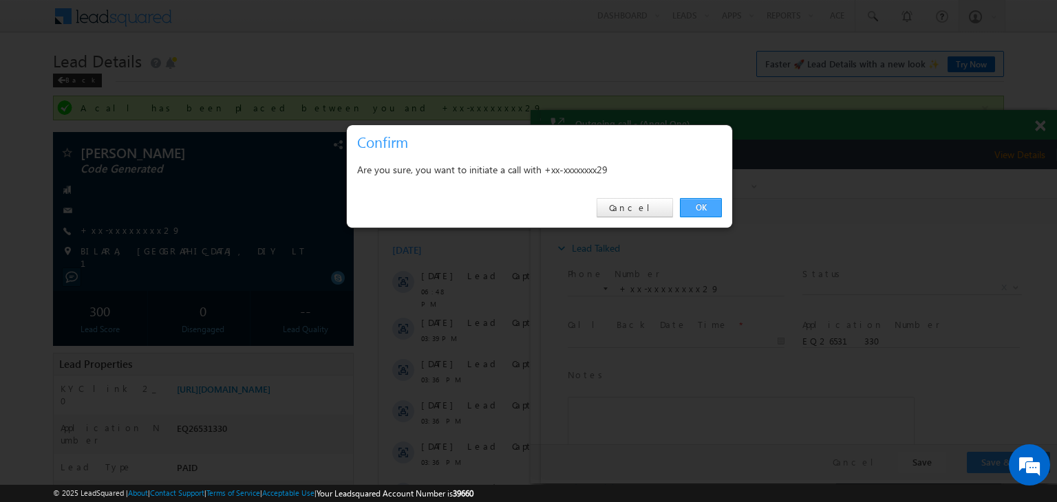
click at [709, 204] on link "OK" at bounding box center [701, 207] width 42 height 19
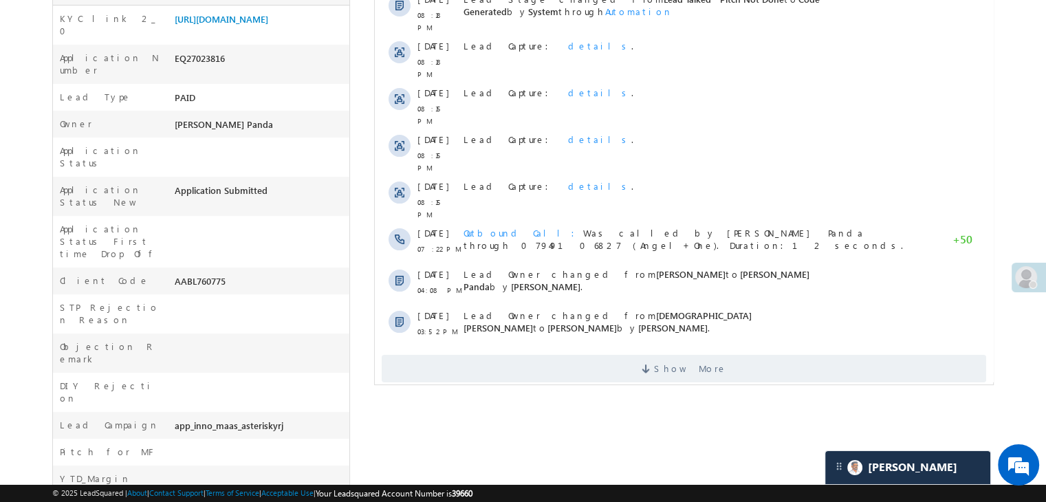
scroll to position [344, 0]
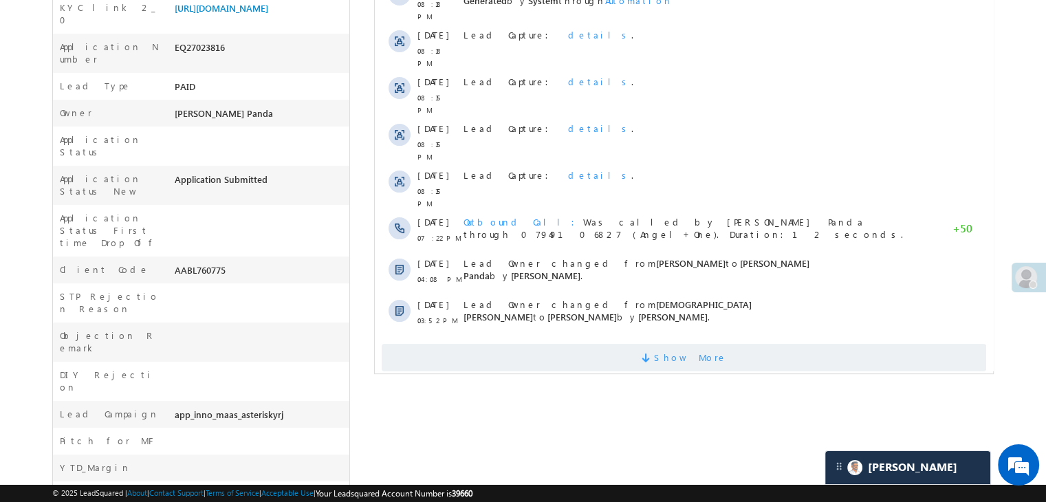
click at [697, 344] on span "Show More" at bounding box center [690, 358] width 73 height 28
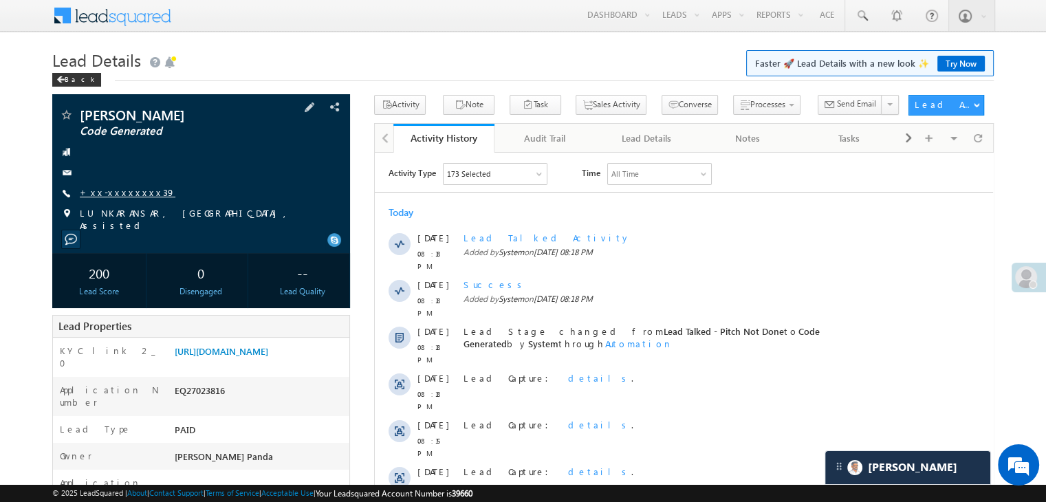
scroll to position [0, 0]
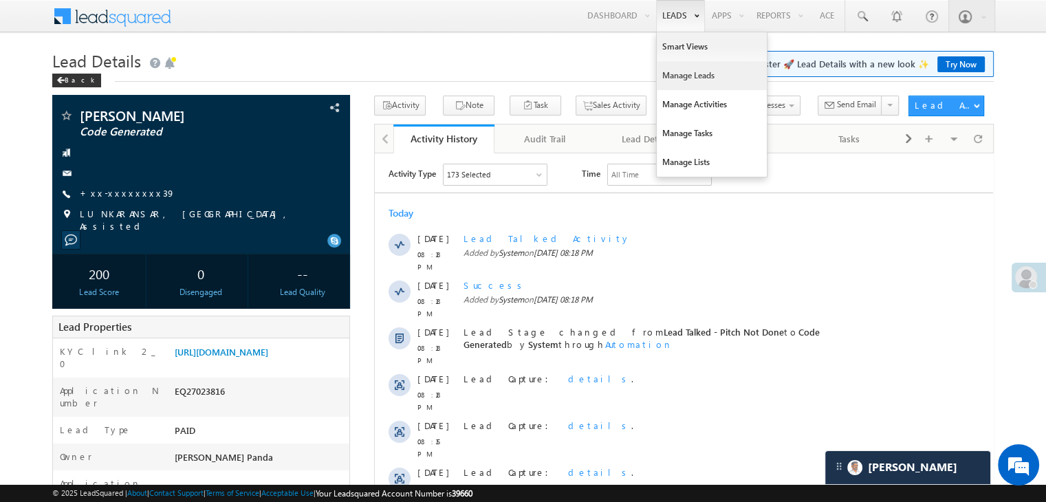
click at [691, 73] on link "Manage Leads" at bounding box center [712, 75] width 110 height 29
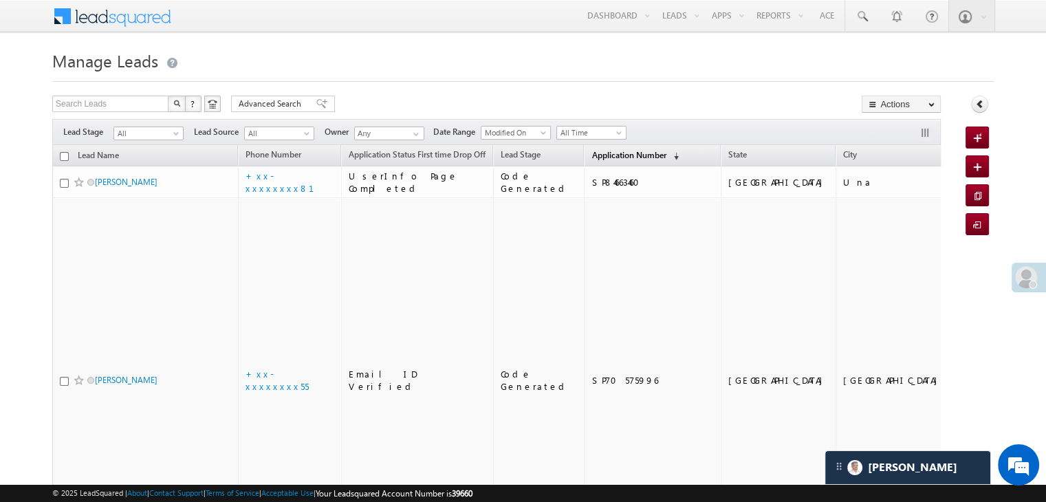
click at [592, 155] on span "Application Number" at bounding box center [629, 155] width 74 height 10
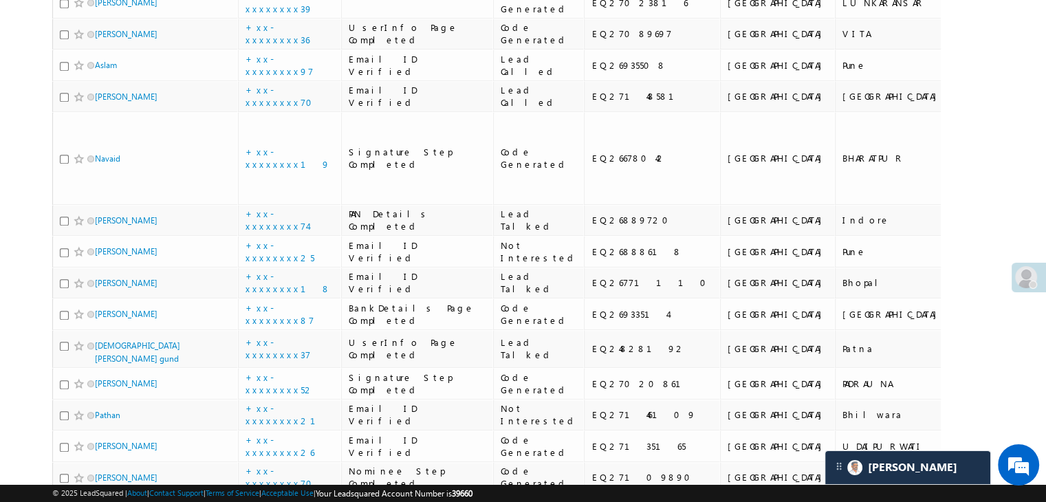
scroll to position [894, 0]
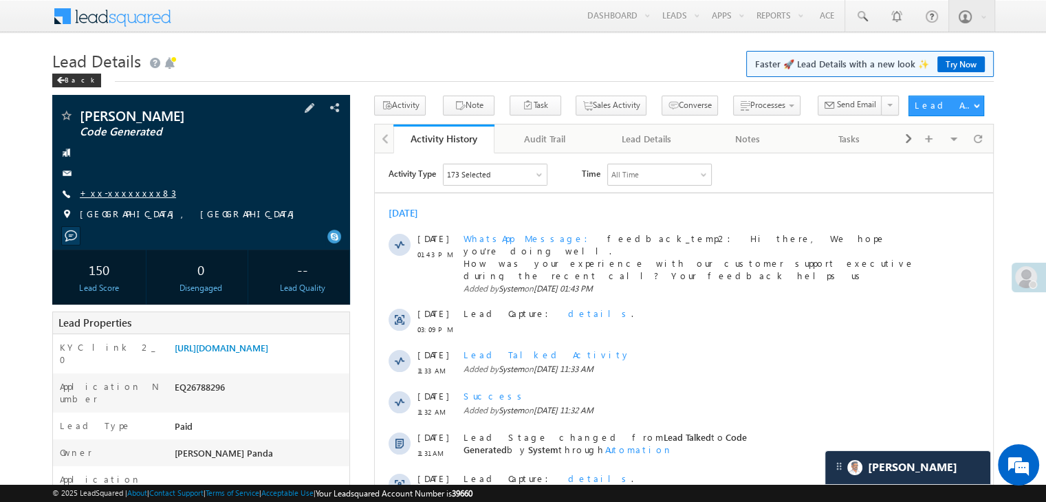
click at [111, 197] on link "+xx-xxxxxxxx83" at bounding box center [128, 193] width 96 height 12
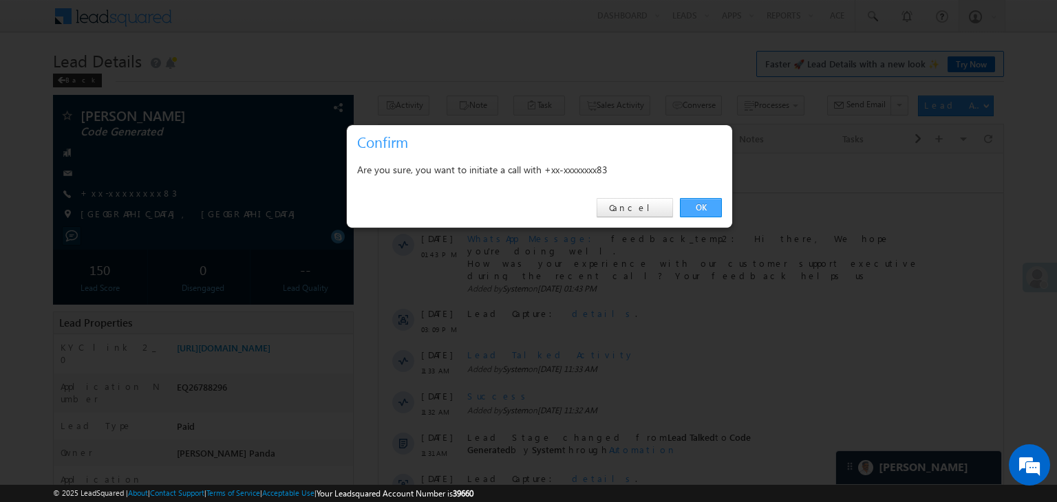
click at [704, 210] on link "OK" at bounding box center [701, 207] width 42 height 19
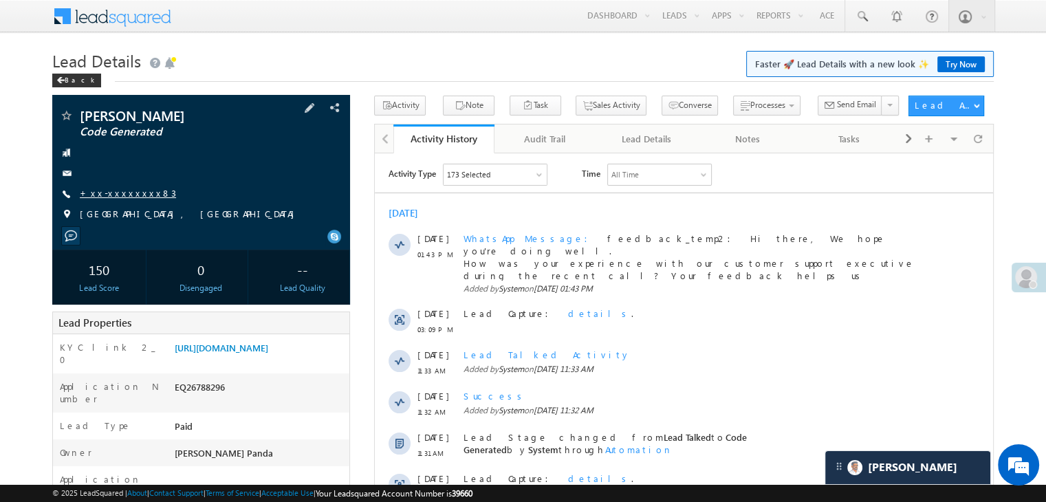
click at [100, 194] on link "+xx-xxxxxxxx83" at bounding box center [128, 193] width 96 height 12
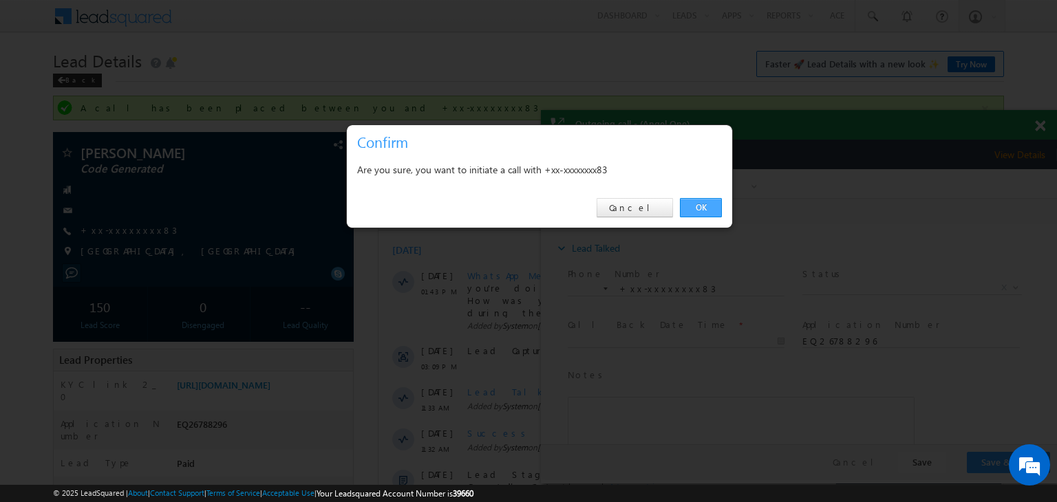
click at [694, 211] on link "OK" at bounding box center [701, 207] width 42 height 19
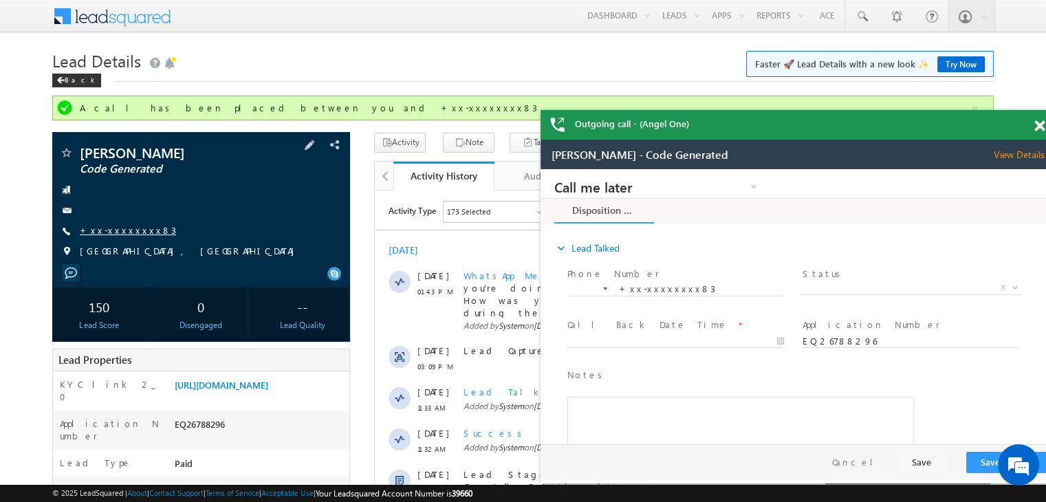
click at [114, 234] on link "+xx-xxxxxxxx83" at bounding box center [128, 230] width 96 height 12
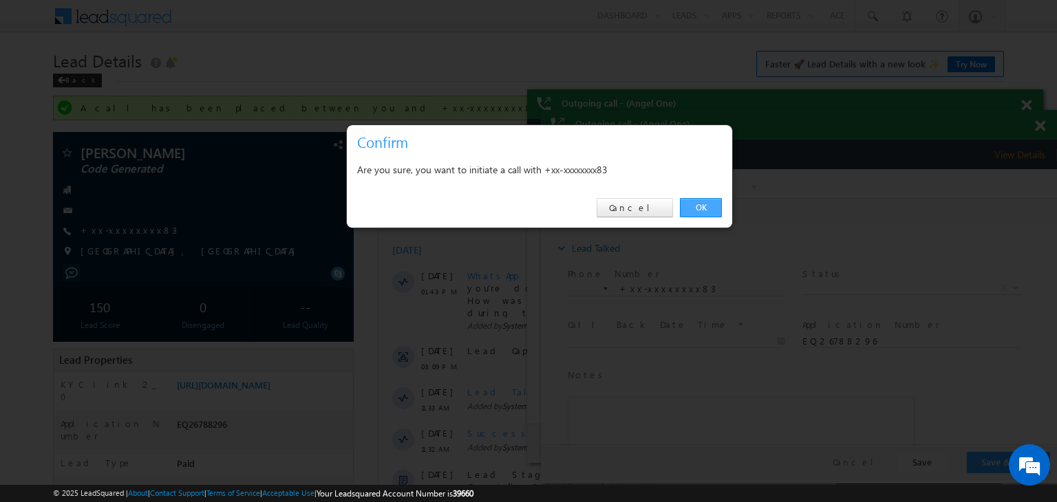
click at [695, 202] on link "OK" at bounding box center [701, 207] width 42 height 19
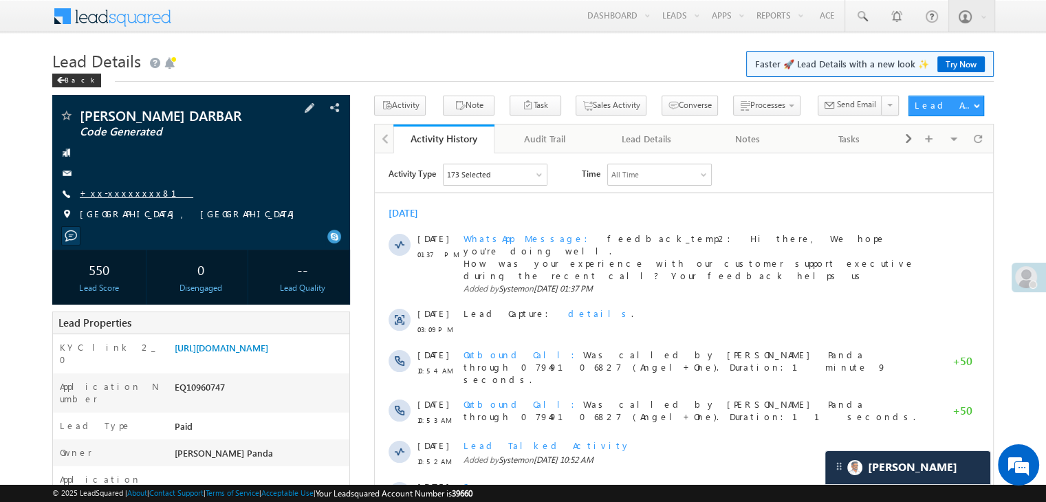
click at [116, 196] on link "+xx-xxxxxxxx81" at bounding box center [137, 193] width 114 height 12
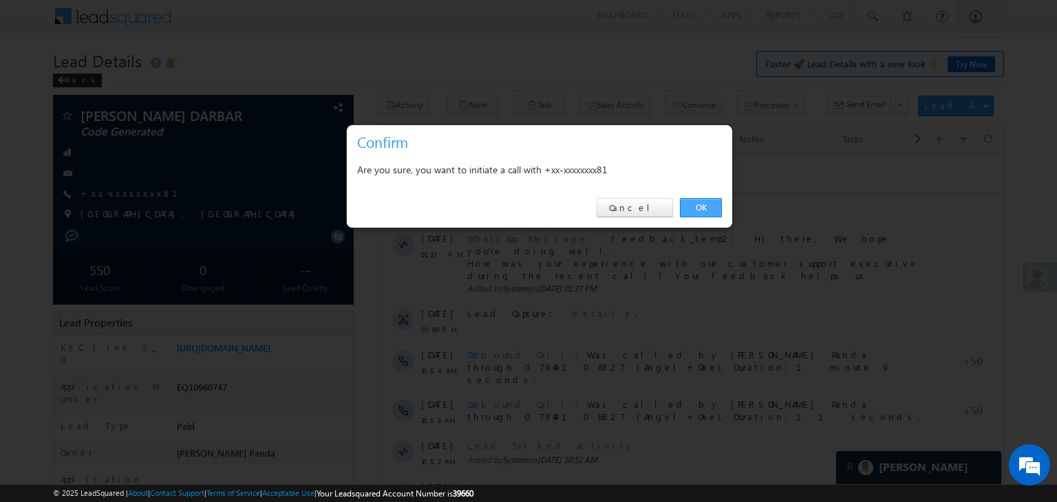
click at [710, 202] on link "OK" at bounding box center [701, 207] width 42 height 19
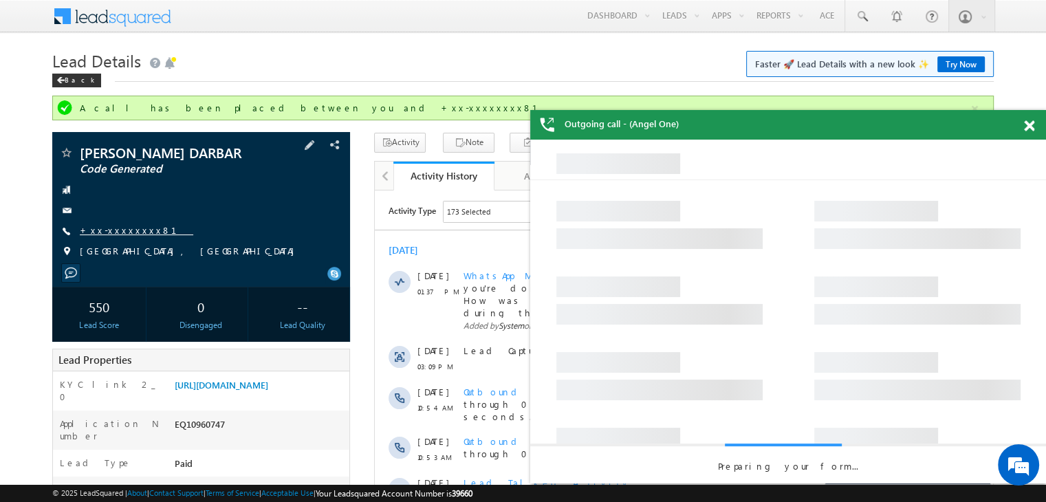
click at [115, 229] on link "+xx-xxxxxxxx81" at bounding box center [137, 230] width 114 height 12
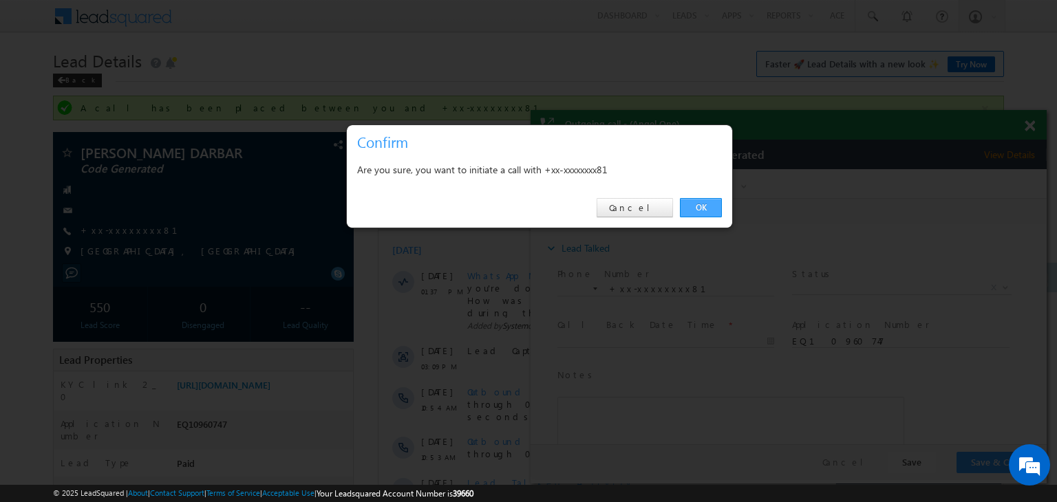
click at [699, 208] on link "OK" at bounding box center [701, 207] width 42 height 19
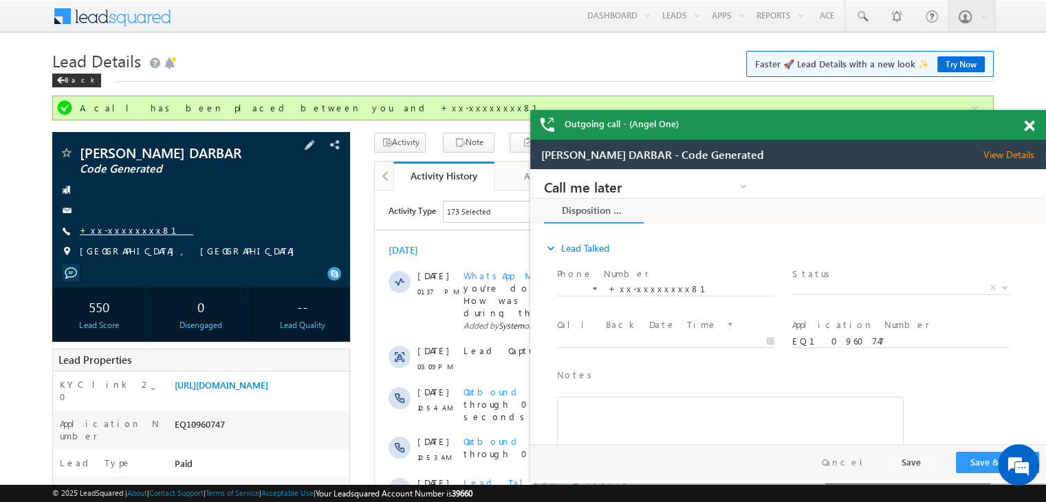
click at [112, 234] on link "+xx-xxxxxxxx81" at bounding box center [137, 230] width 114 height 12
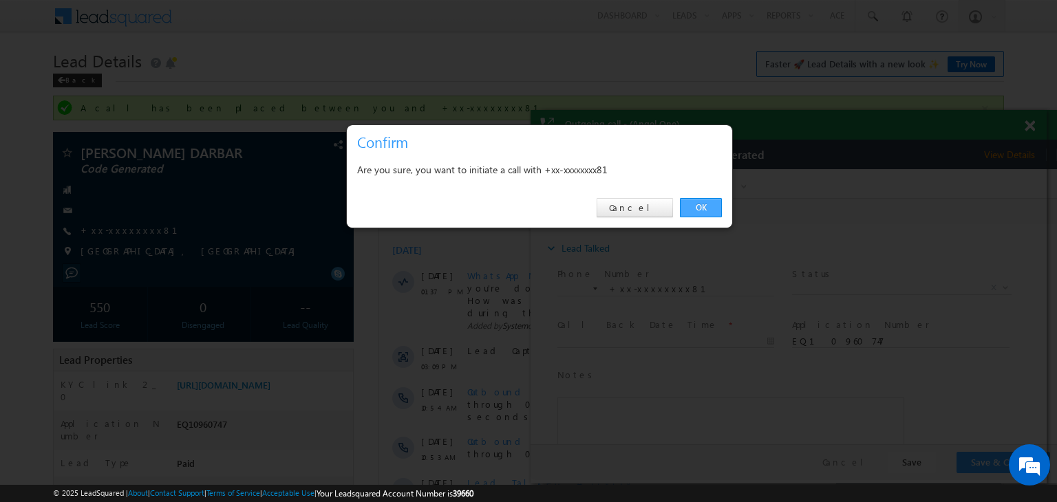
click at [703, 210] on link "OK" at bounding box center [701, 207] width 42 height 19
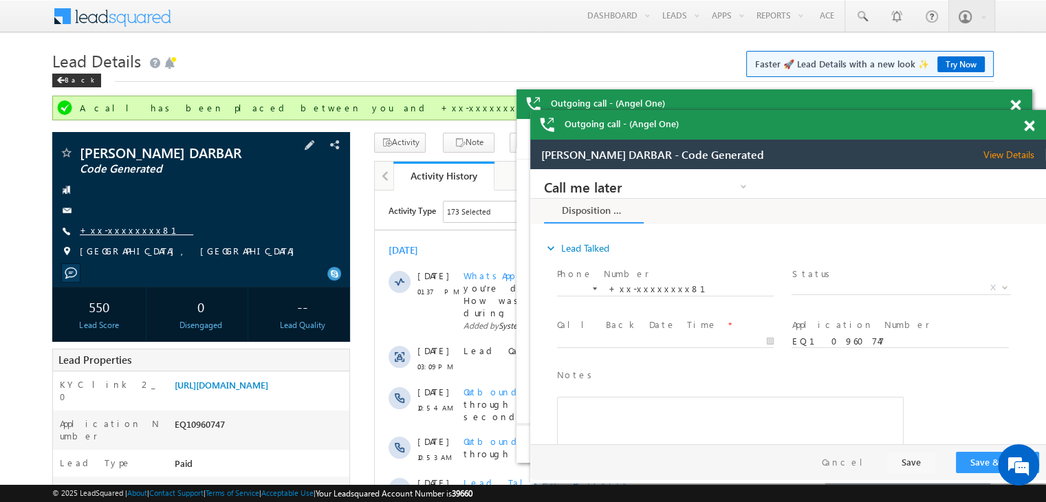
click at [135, 232] on link "+xx-xxxxxxxx81" at bounding box center [137, 230] width 114 height 12
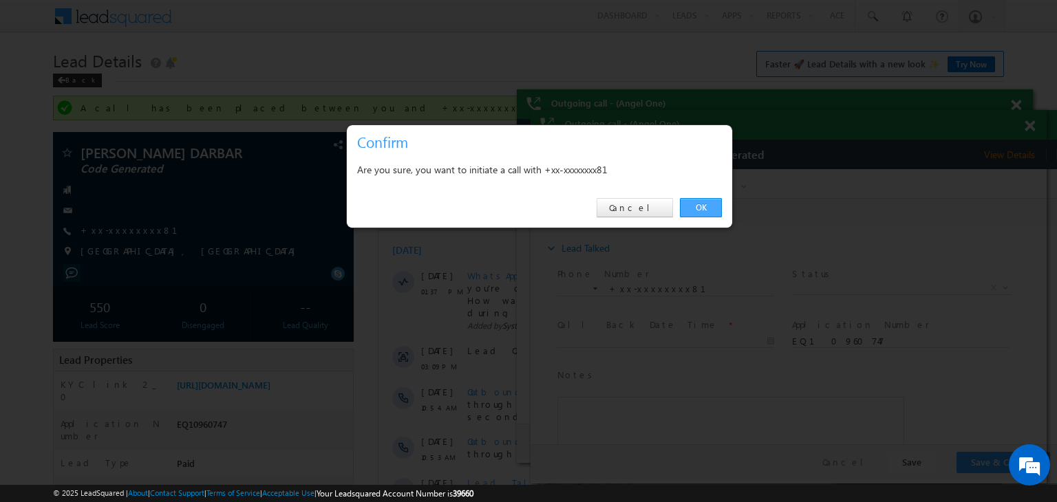
click at [689, 209] on link "OK" at bounding box center [701, 207] width 42 height 19
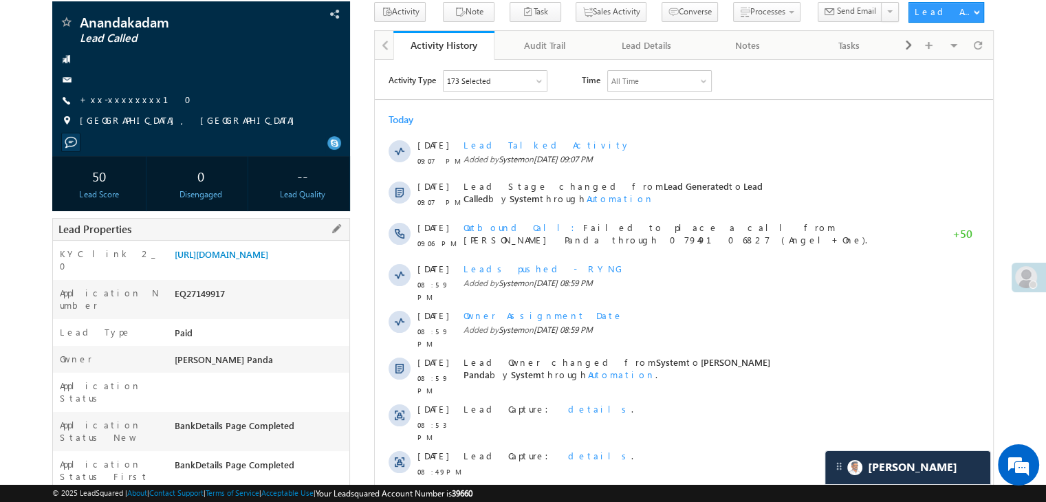
scroll to position [206, 0]
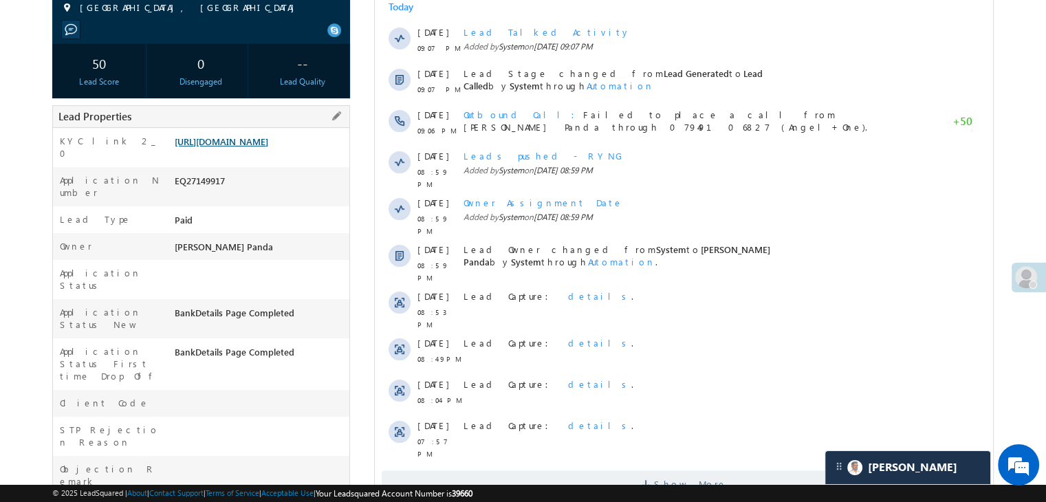
click at [268, 147] on link "[URL][DOMAIN_NAME]" at bounding box center [222, 142] width 94 height 12
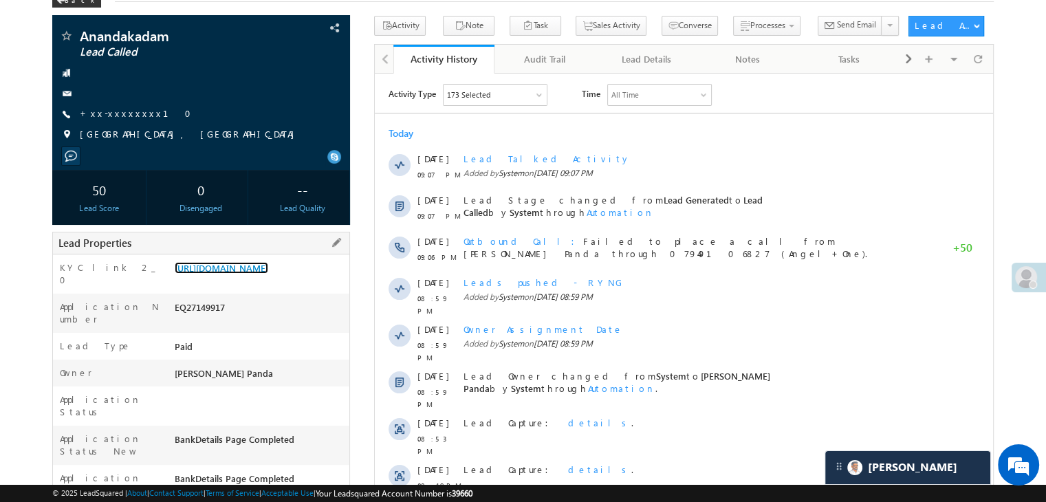
scroll to position [0, 0]
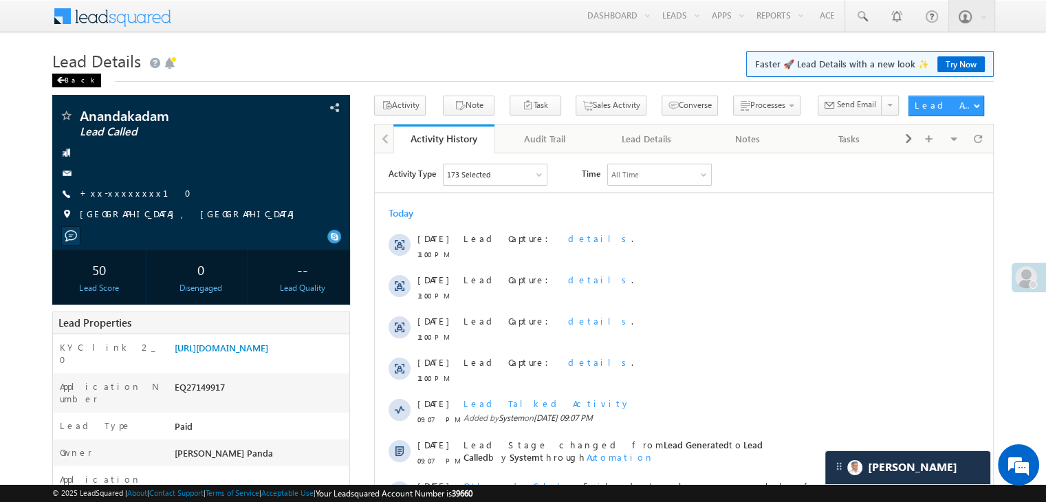
click at [60, 76] on div "Back" at bounding box center [76, 81] width 49 height 14
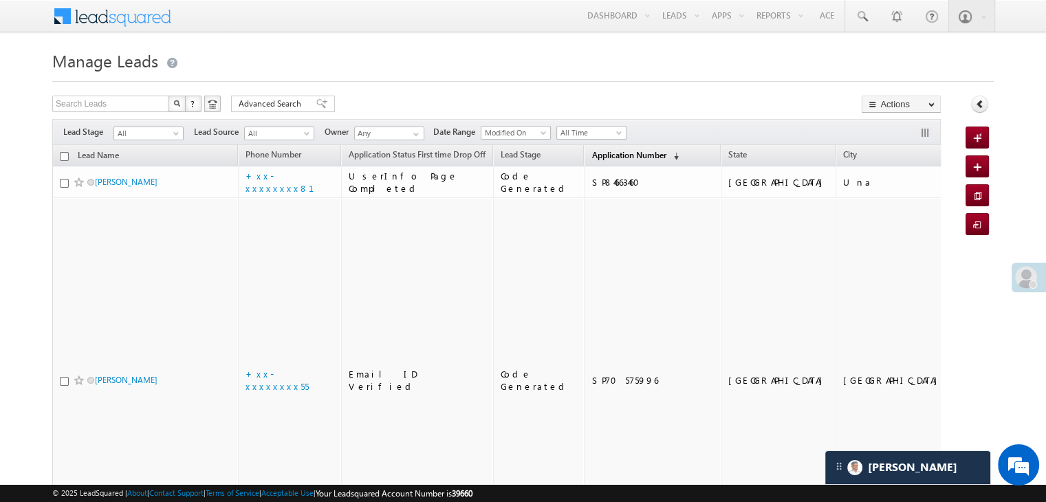
click at [594, 158] on span "Application Number" at bounding box center [629, 155] width 74 height 10
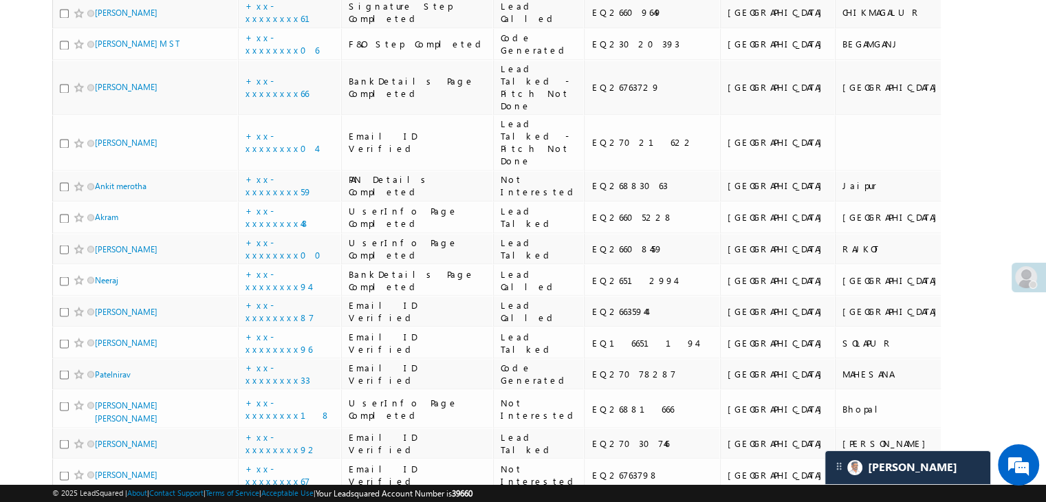
scroll to position [2408, 0]
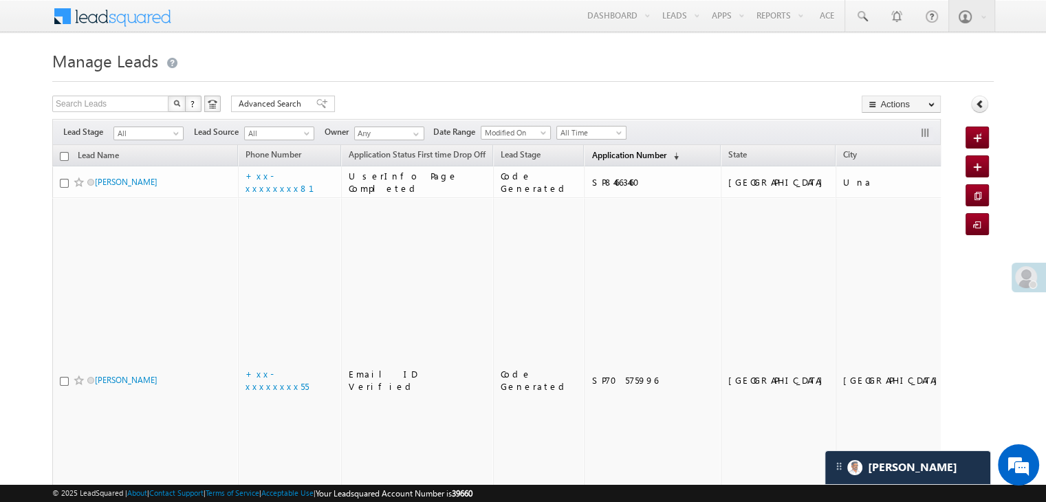
click at [597, 157] on span "Application Number" at bounding box center [629, 155] width 74 height 10
